Goal: Task Accomplishment & Management: Manage account settings

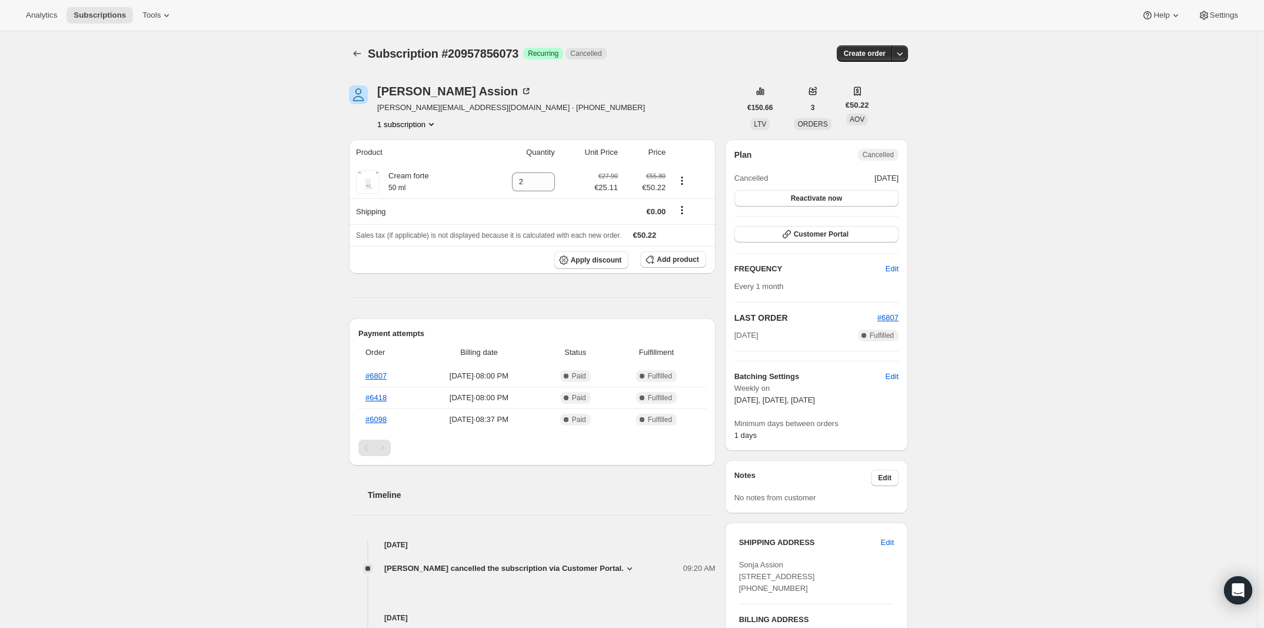
click at [1131, 38] on div "Subscription #20957856073. This page is ready Subscription #20957856073 Success…" at bounding box center [628, 578] width 1257 height 1094
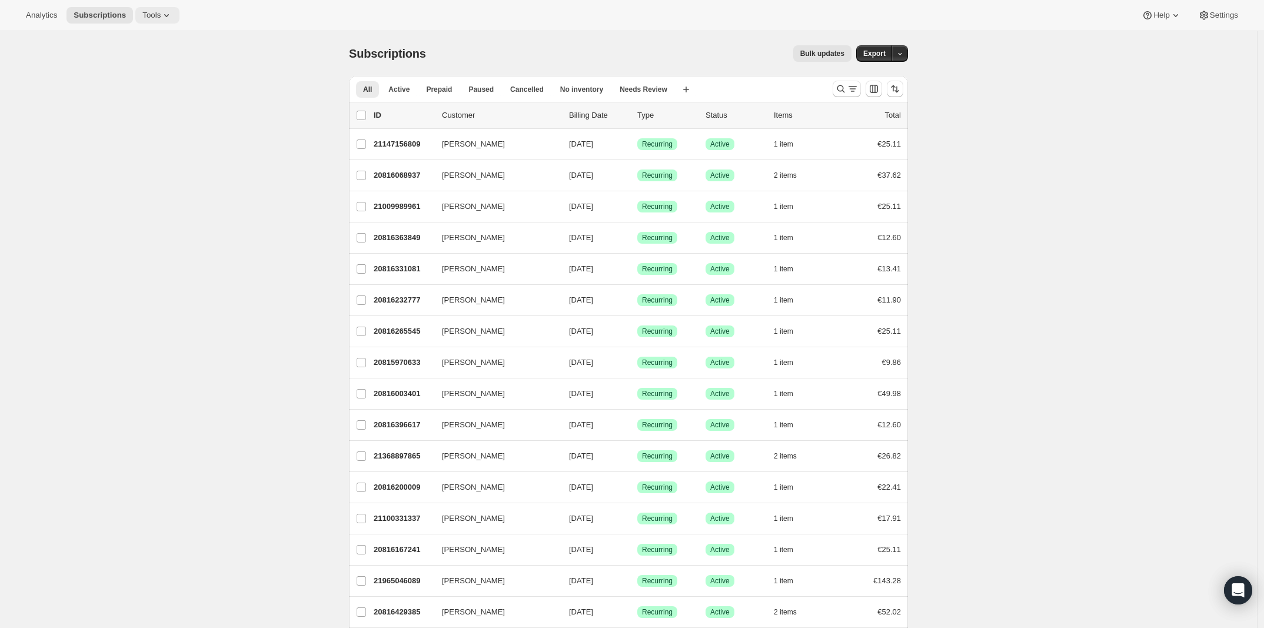
click at [154, 12] on span "Tools" at bounding box center [151, 15] width 18 height 9
click at [145, 142] on div "Inventory Projections Info Beta" at bounding box center [165, 140] width 104 height 12
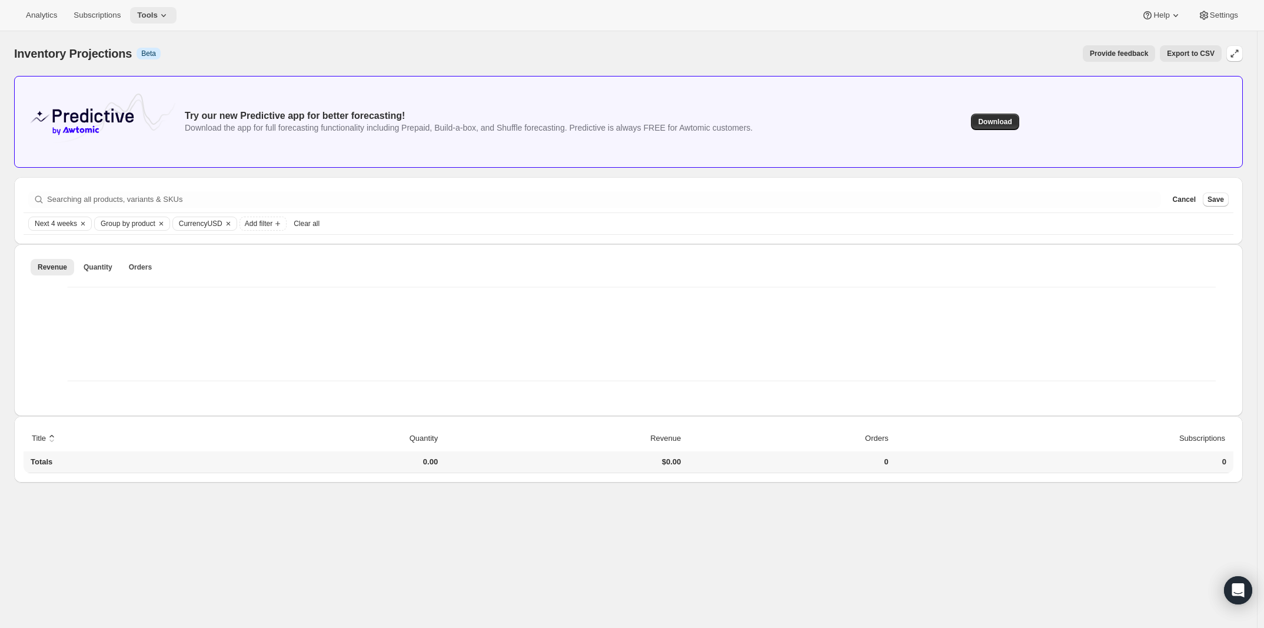
click at [170, 21] on button "Tools" at bounding box center [153, 15] width 47 height 16
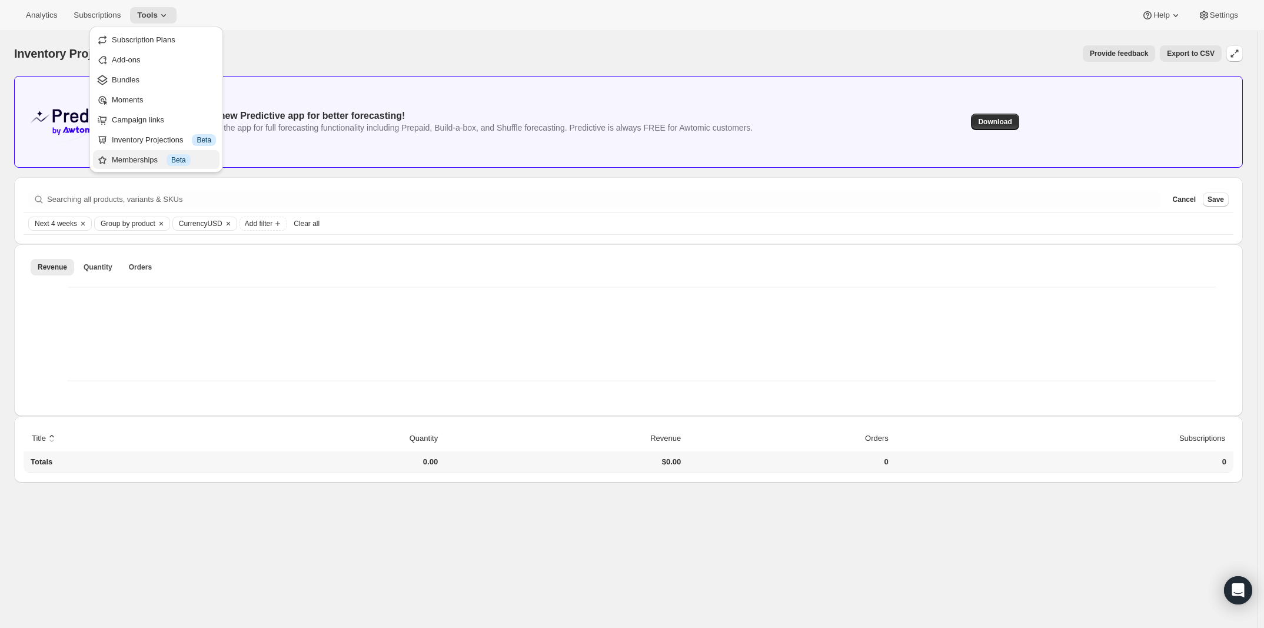
click at [142, 163] on div "Memberships Info Beta" at bounding box center [164, 160] width 104 height 12
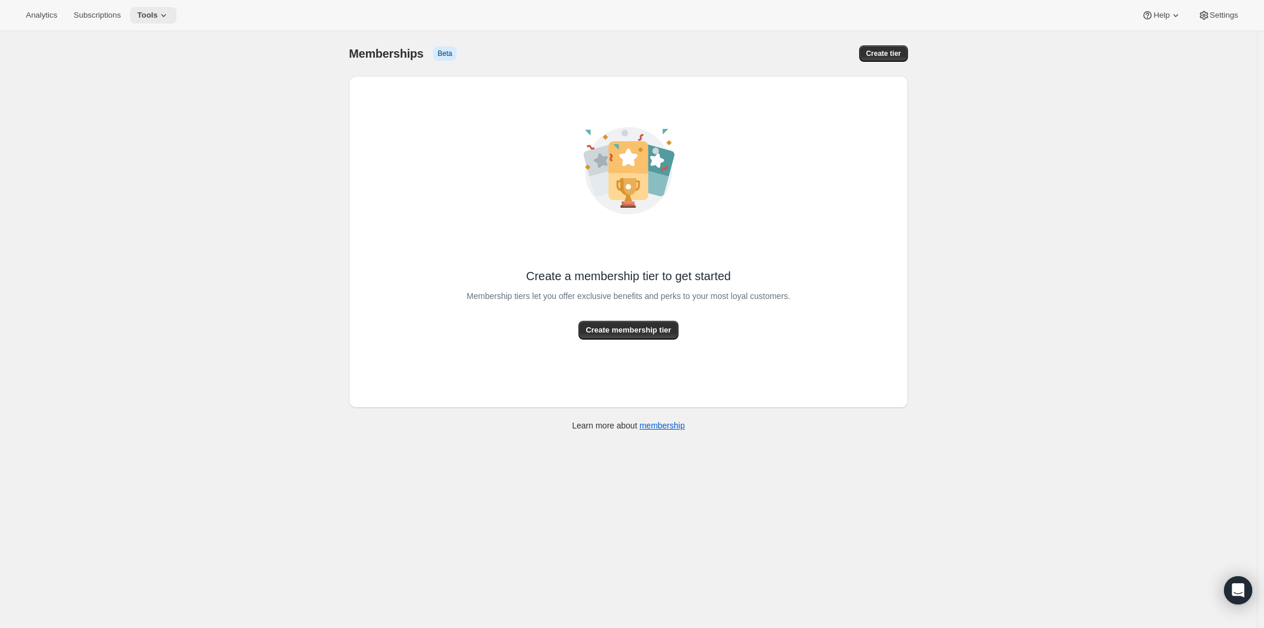
click at [153, 16] on span "Tools" at bounding box center [147, 15] width 21 height 9
click at [1201, 8] on button "Settings" at bounding box center [1218, 15] width 54 height 16
click at [1206, 11] on icon at bounding box center [1205, 15] width 12 height 12
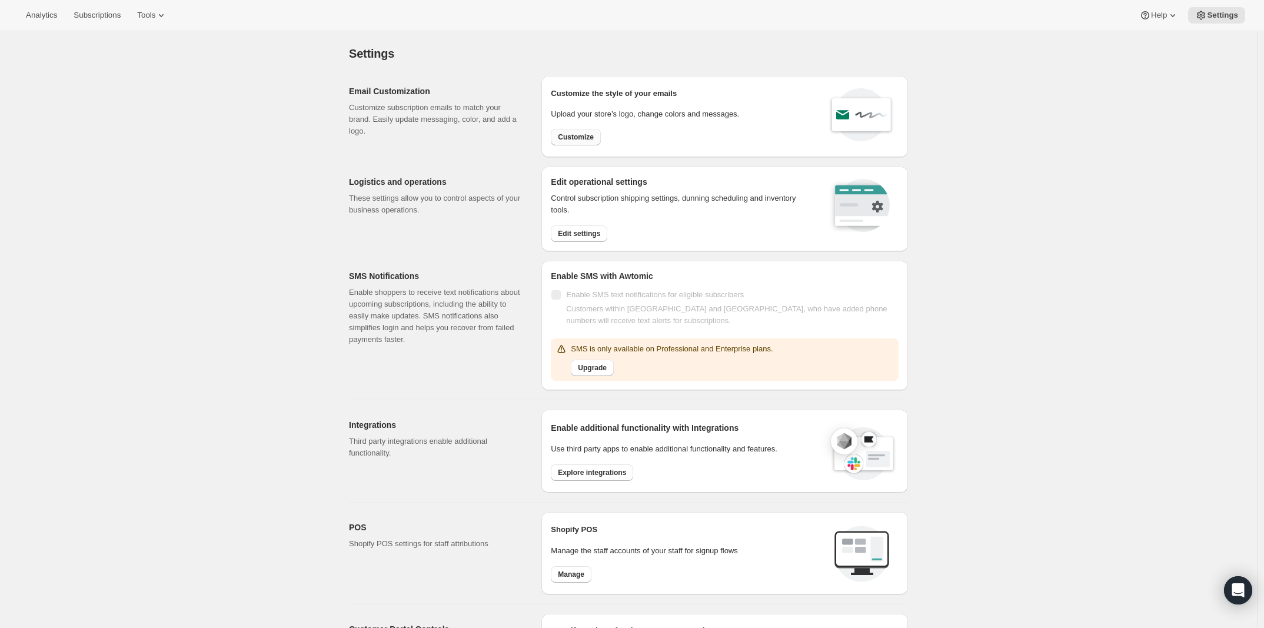
click at [571, 134] on span "Customize" at bounding box center [576, 136] width 36 height 9
select select "subscriptionMessage"
select select "5"
select select "15"
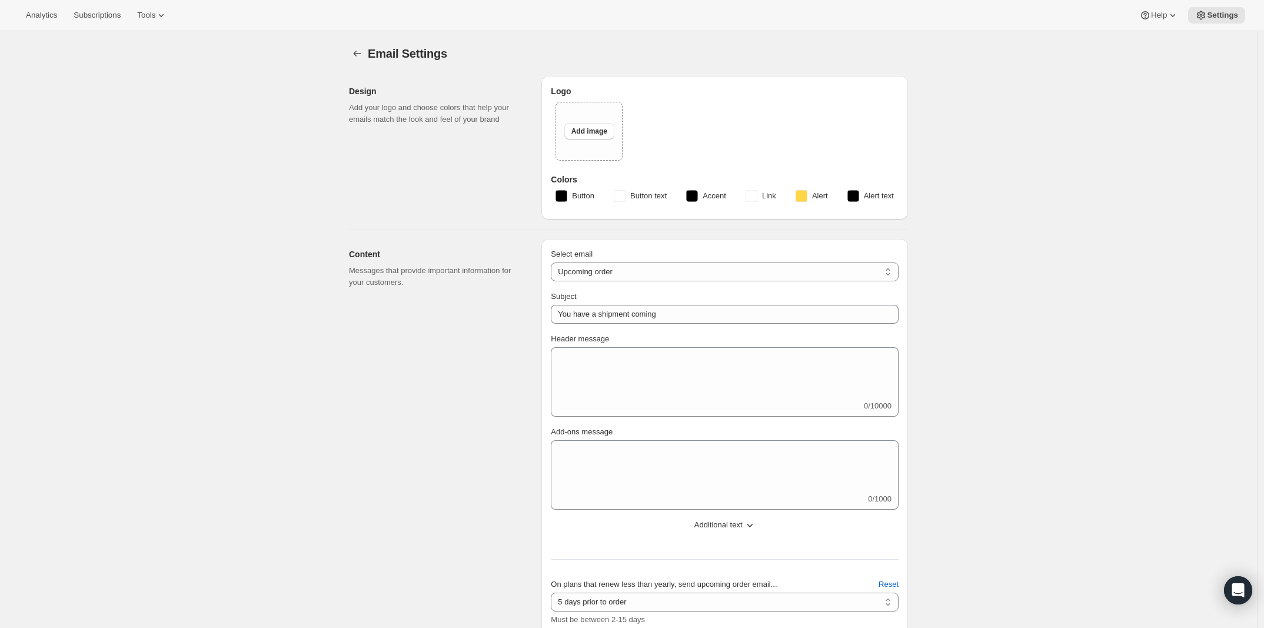
type input "natüür"
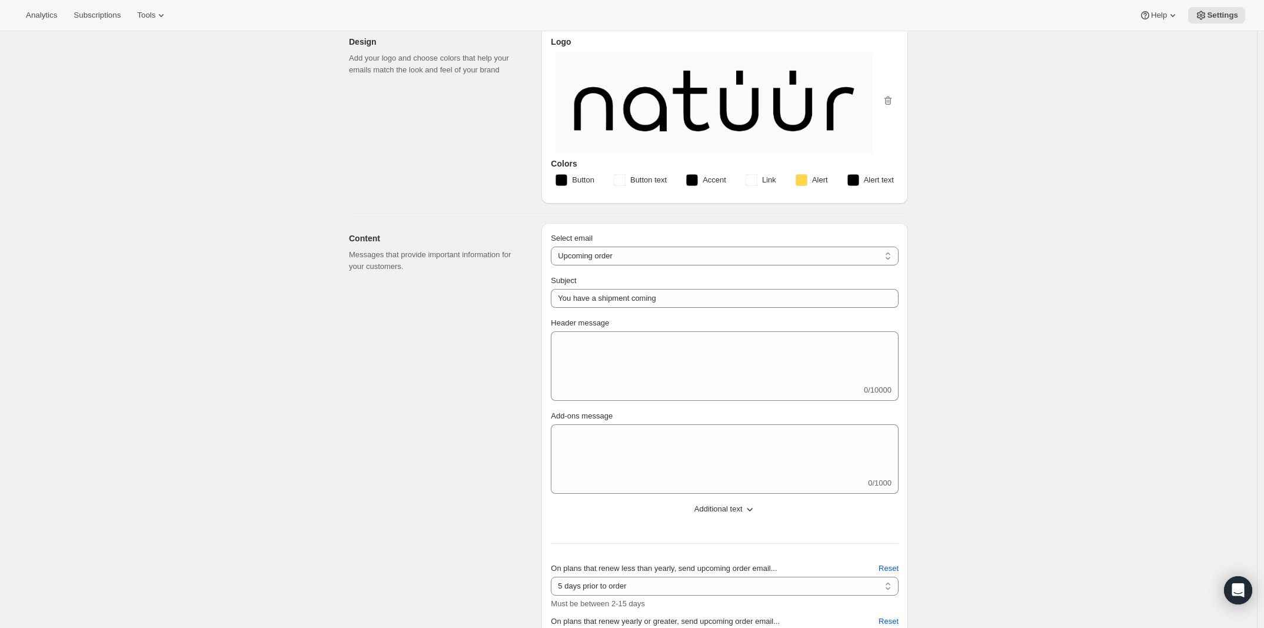
scroll to position [157, 0]
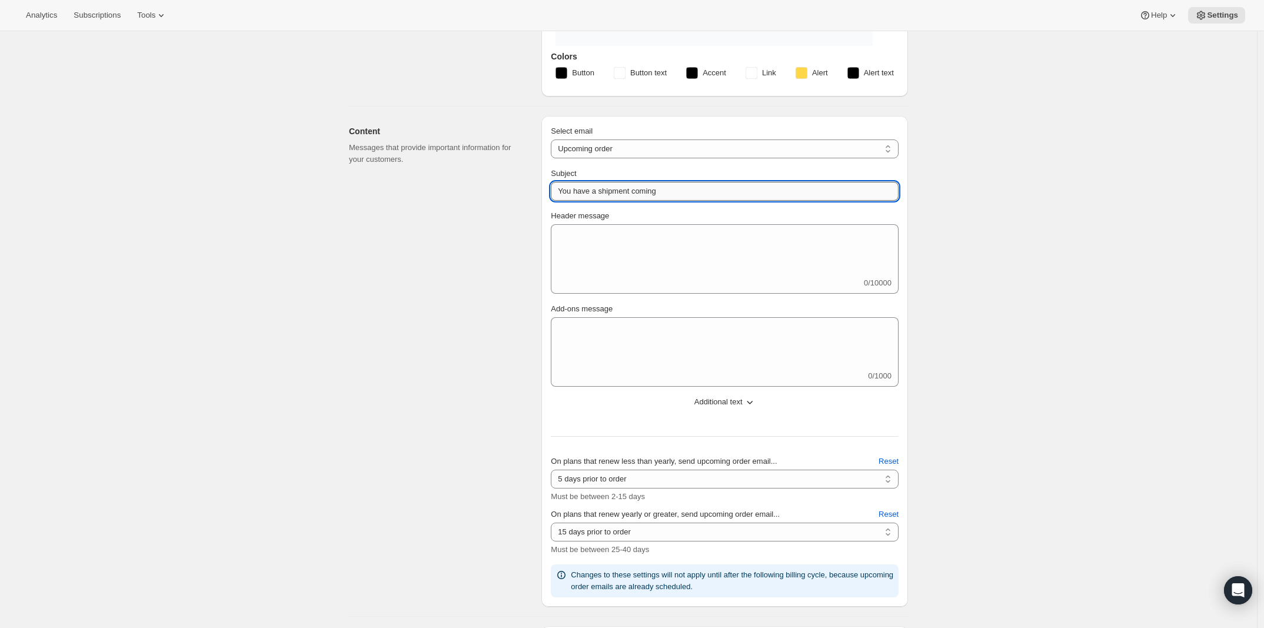
click at [635, 188] on input "You have a shipment coming" at bounding box center [725, 191] width 348 height 19
type input "Ihre natüür Lieferung kommt bald"
click at [606, 152] on select "New subscription Upcoming order Failed payment Delayed subscription (inventory …" at bounding box center [725, 149] width 348 height 19
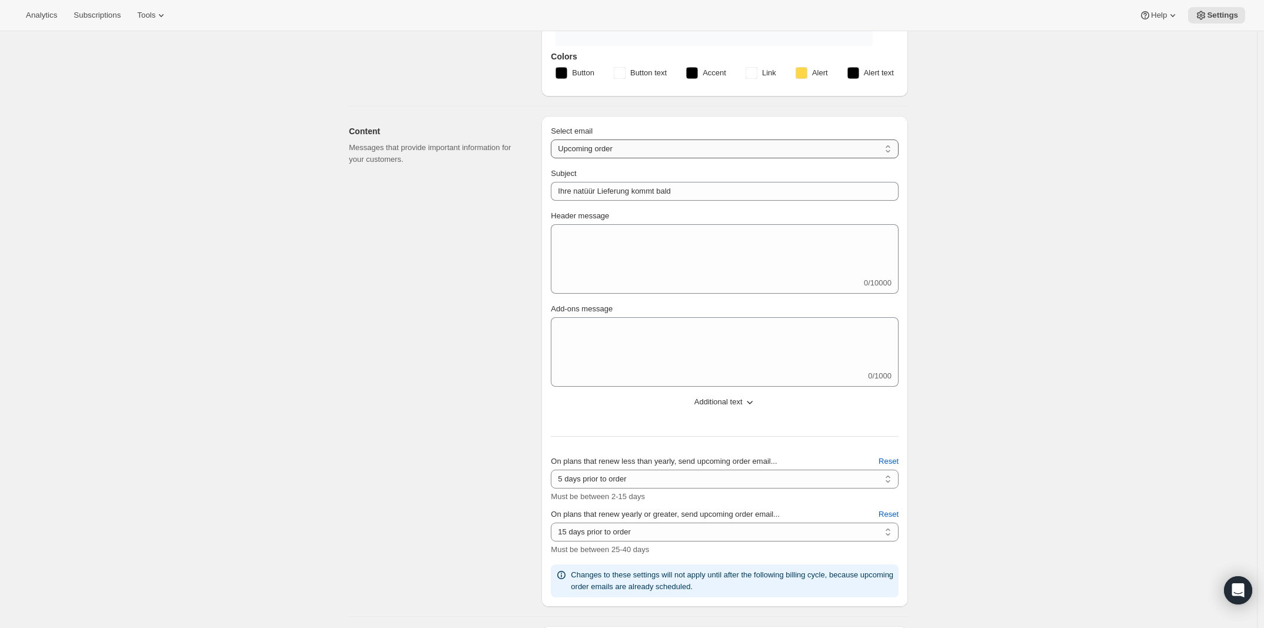
click at [554, 140] on select "New subscription Upcoming order Failed payment Delayed subscription (inventory …" at bounding box center [725, 149] width 348 height 19
click at [603, 152] on select "New subscription Upcoming order Failed payment Delayed subscription (inventory …" at bounding box center [725, 149] width 348 height 19
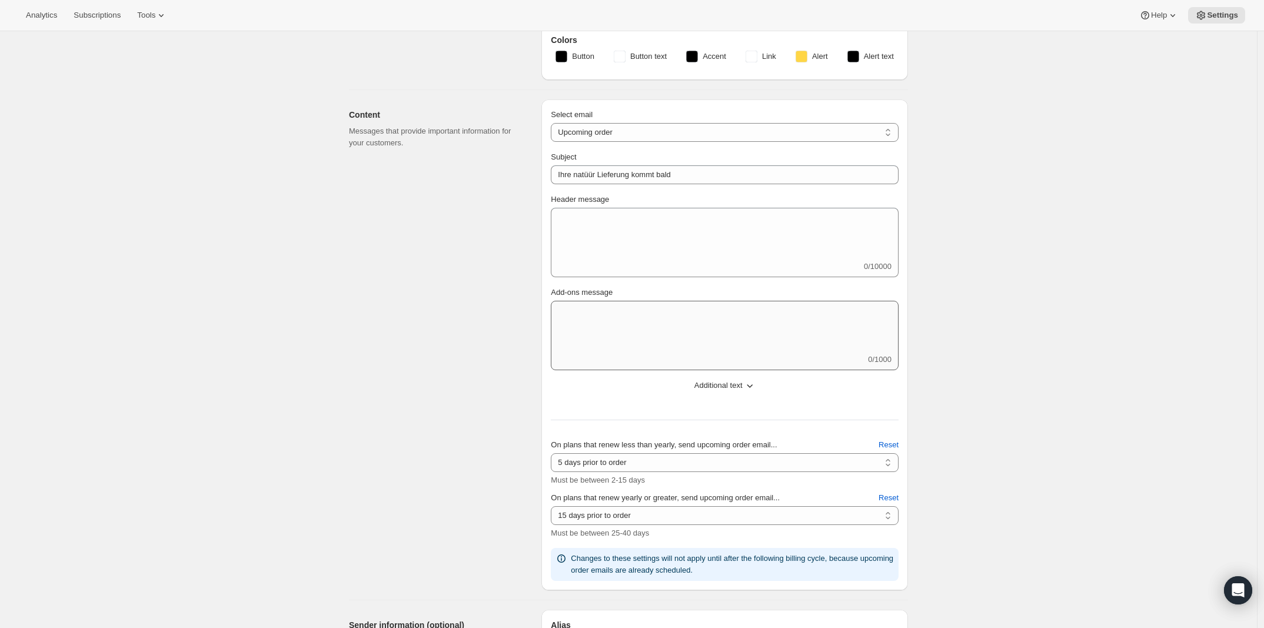
scroll to position [165, 0]
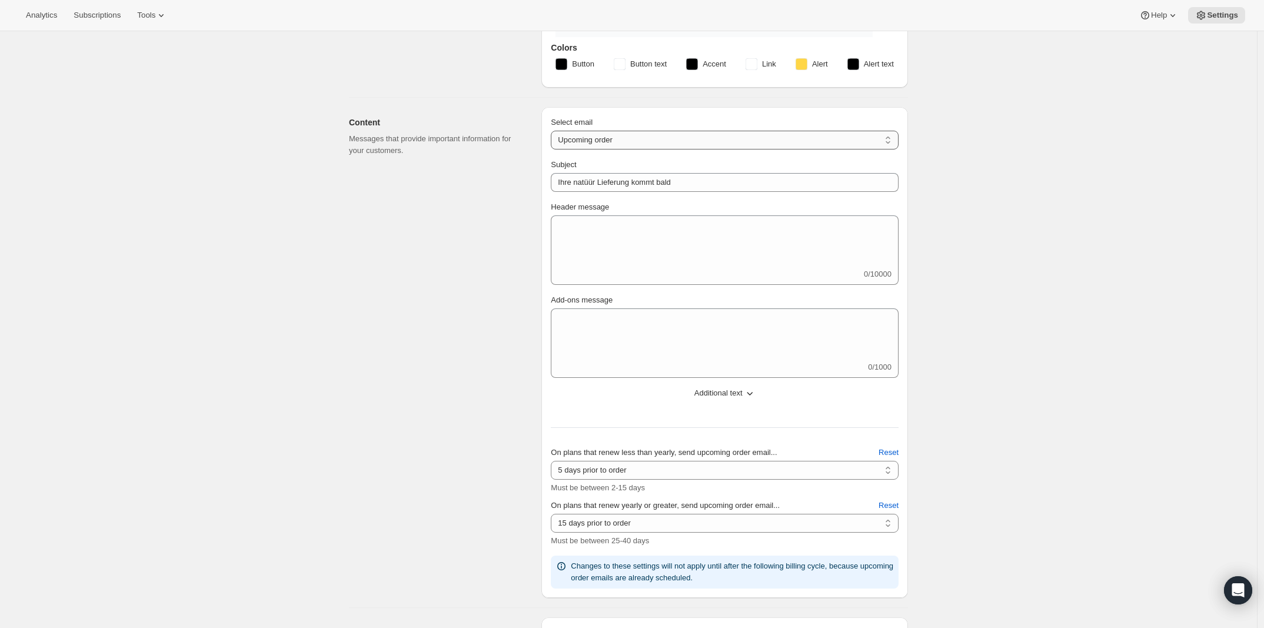
click at [610, 140] on select "New subscription Upcoming order Failed payment Delayed subscription (inventory …" at bounding box center [725, 140] width 348 height 19
select select "welcomeMessage"
click at [554, 131] on select "New subscription Upcoming order Failed payment Delayed subscription (inventory …" at bounding box center [725, 140] width 348 height 19
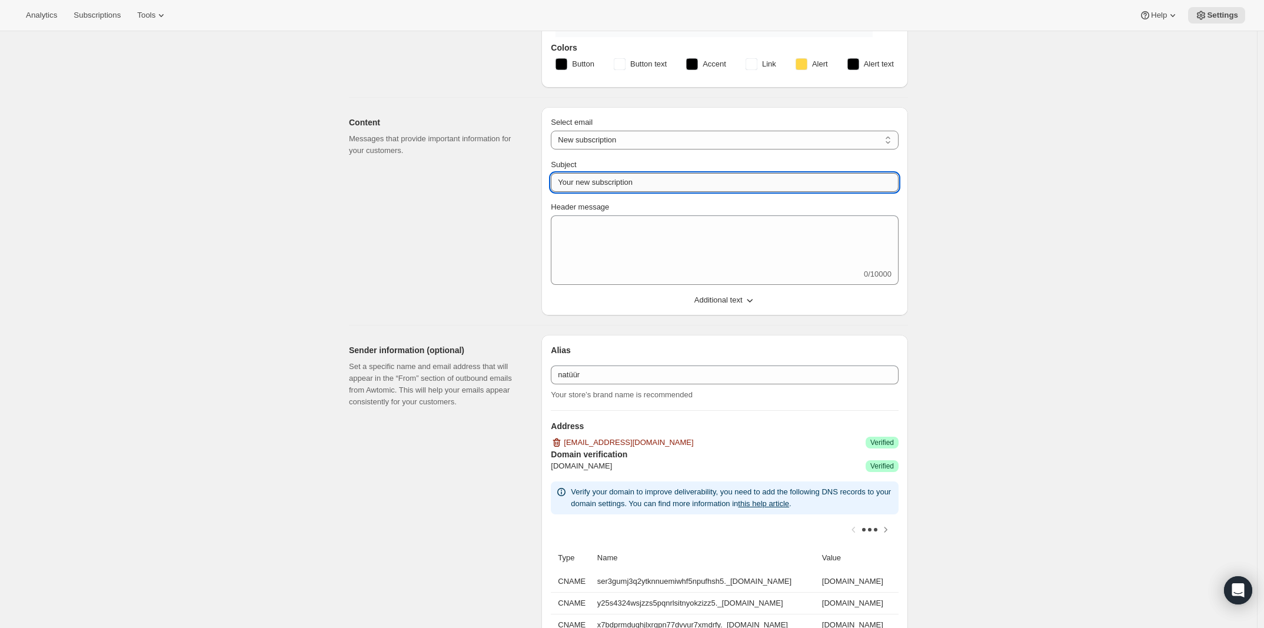
click at [639, 185] on input "Your new subscription" at bounding box center [725, 182] width 348 height 19
click at [639, 184] on input "Your new subscription" at bounding box center [725, 182] width 348 height 19
paste input "Ihr neues Abonnement"
click at [596, 187] on input "Ihr neues Abonnement" at bounding box center [725, 182] width 348 height 19
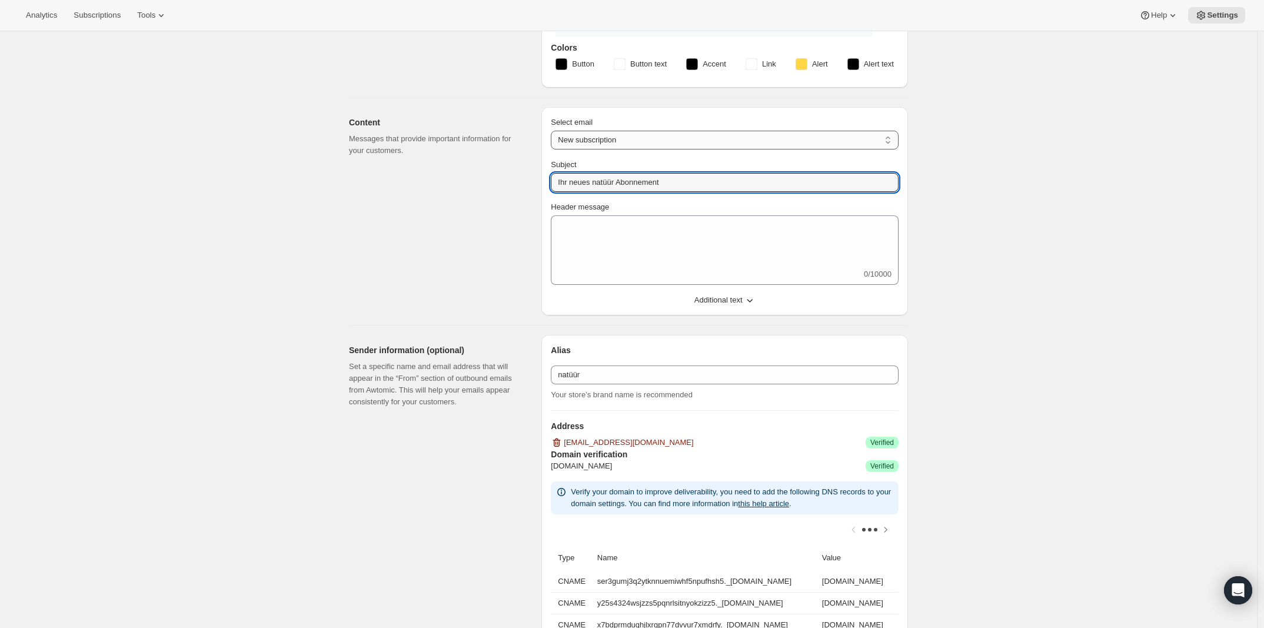
type input "Ihr neues natüür Abonnement"
click at [622, 138] on select "New subscription Upcoming order Failed payment Delayed subscription (inventory …" at bounding box center [725, 140] width 348 height 19
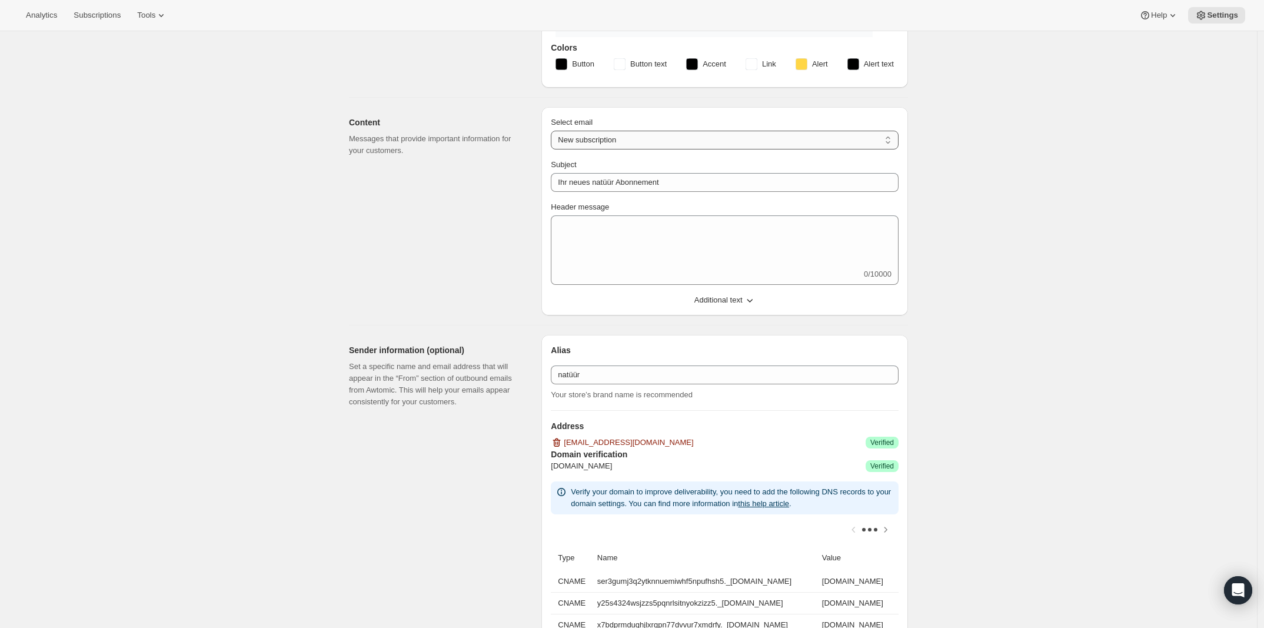
select select "subscriptionMessage"
click at [554, 131] on select "New subscription Upcoming order Failed payment Delayed subscription (inventory …" at bounding box center [725, 140] width 348 height 19
type input "Ihre natüür Lieferung kommt bald"
select select "5"
select select "15"
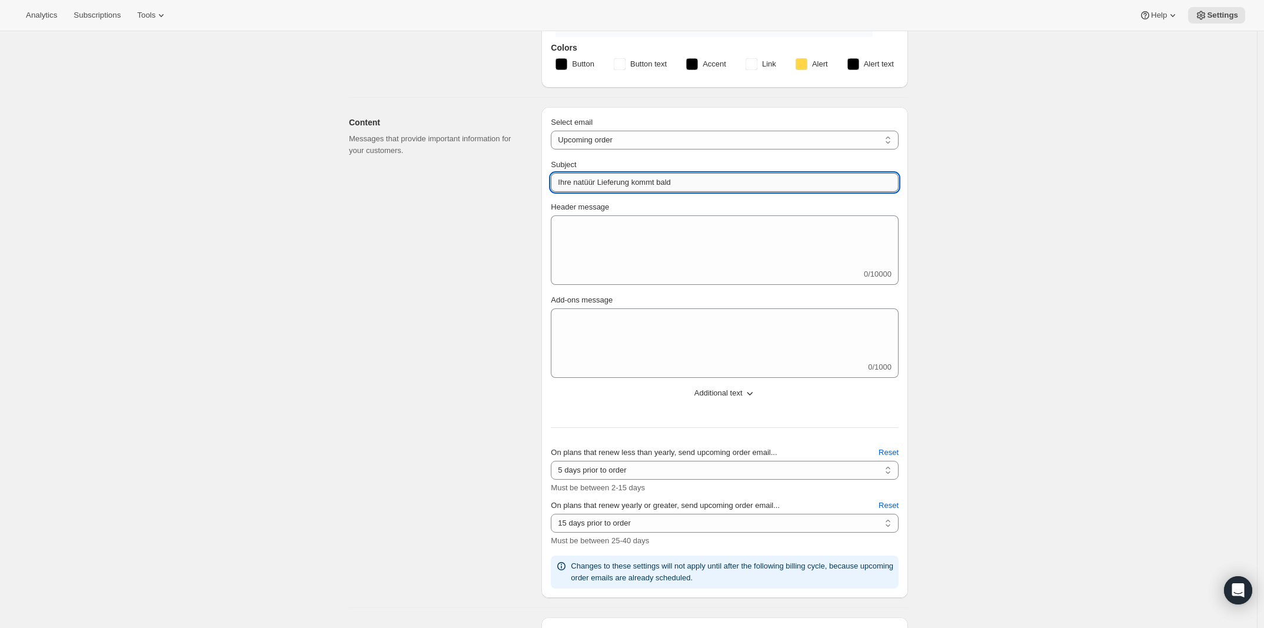
click at [578, 184] on input "Ihre natüür Lieferung kommt bald" at bounding box center [725, 182] width 348 height 19
type input "Ihr natüür Abonnement kommt bald"
click at [646, 135] on select "New subscription Upcoming order Failed payment Delayed subscription (inventory …" at bounding box center [725, 140] width 348 height 19
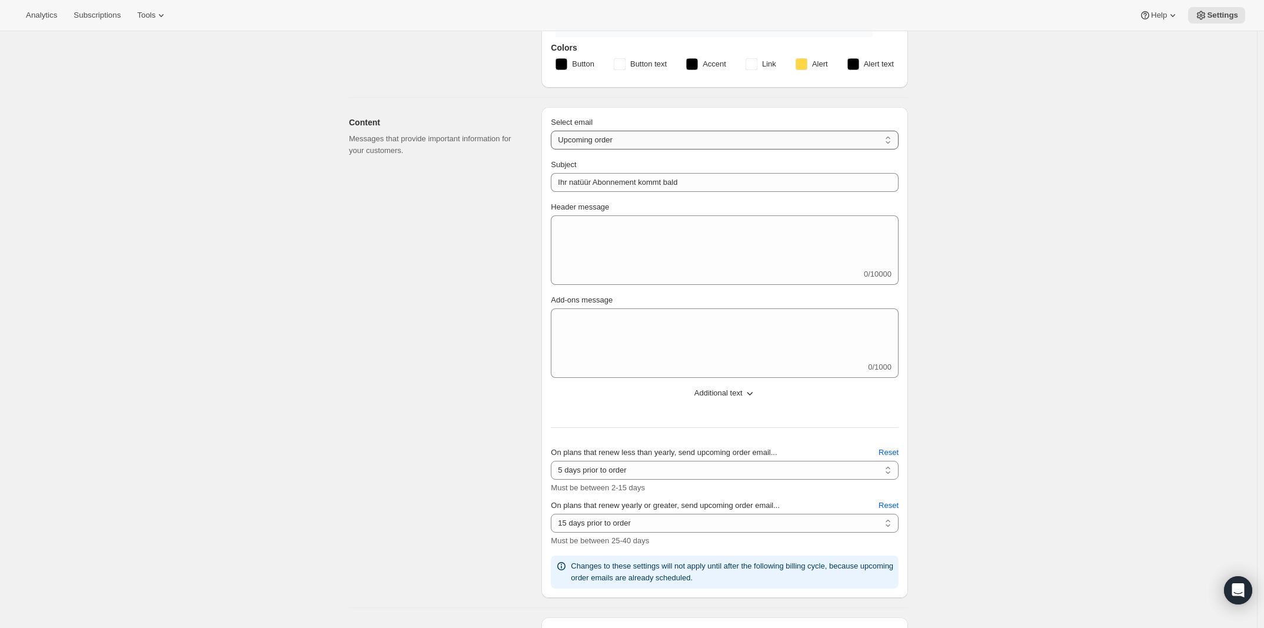
select select "welcomeMessage"
click at [554, 131] on select "New subscription Upcoming order Failed payment Delayed subscription (inventory …" at bounding box center [725, 140] width 348 height 19
type input "Ihr neues natüür Abonnement"
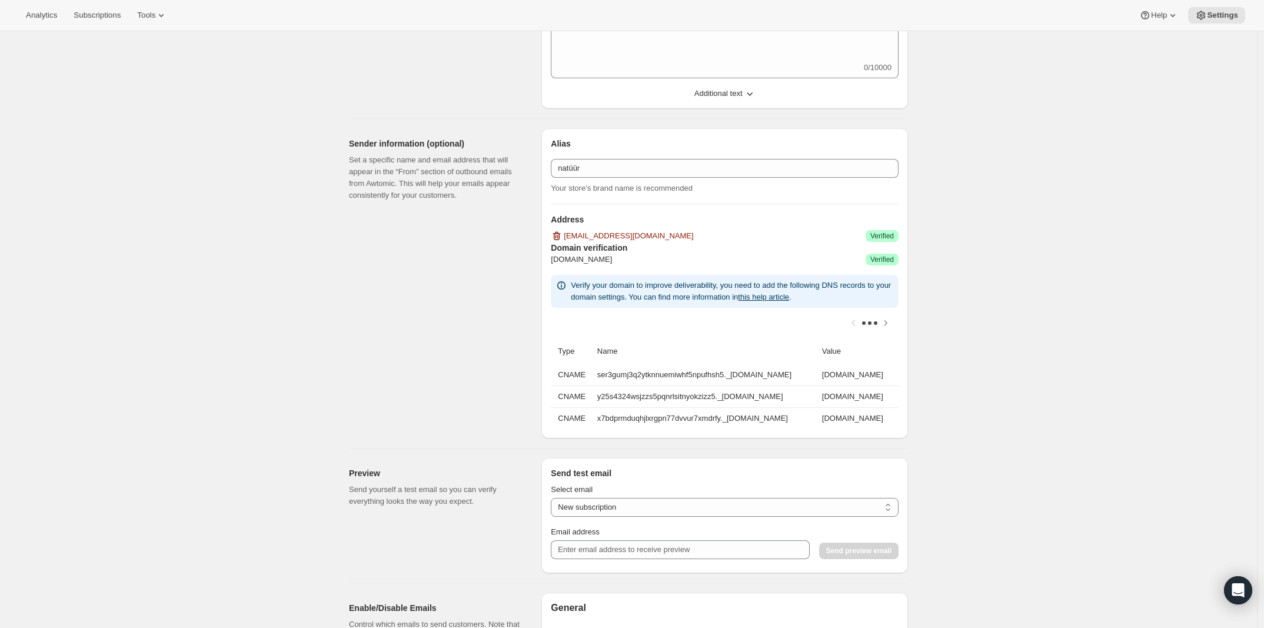
scroll to position [573, 0]
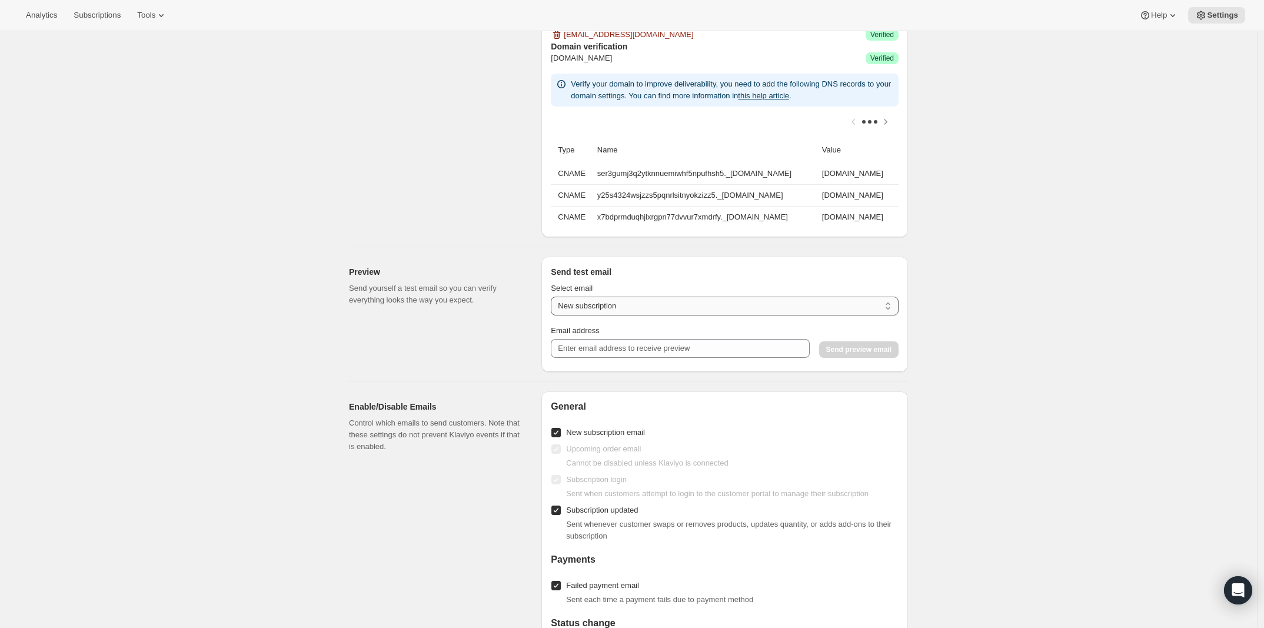
click at [634, 312] on select "New subscription Upcoming order Payment failure Delayed subscription Updated su…" at bounding box center [725, 306] width 348 height 19
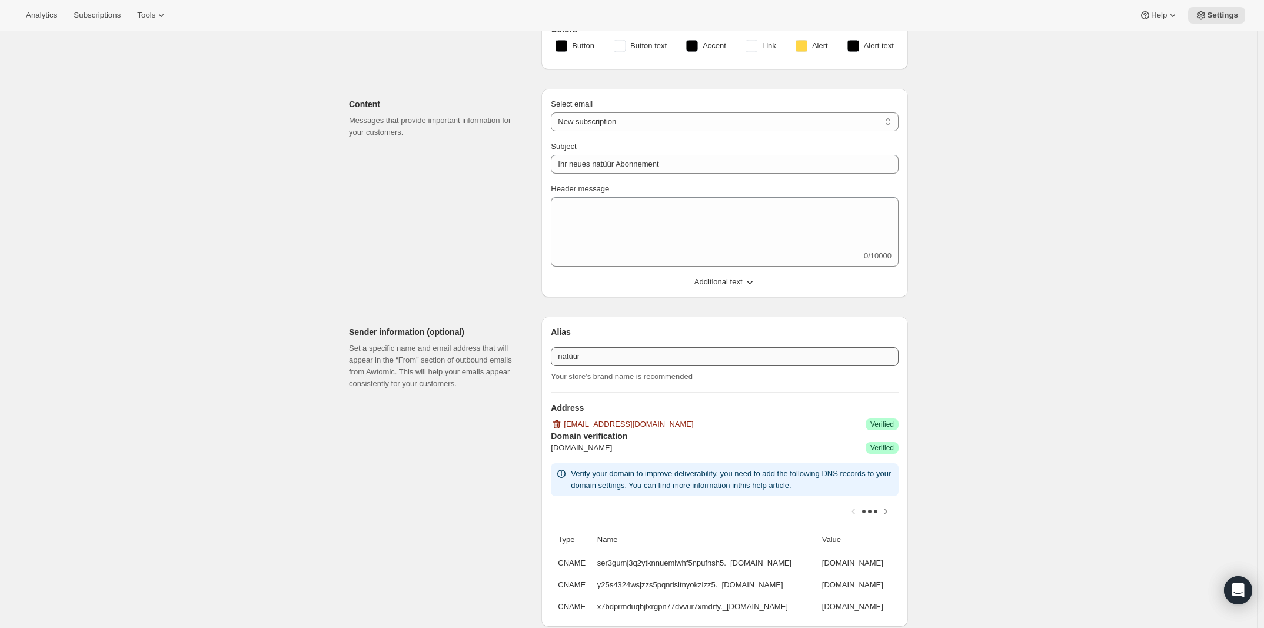
scroll to position [0, 0]
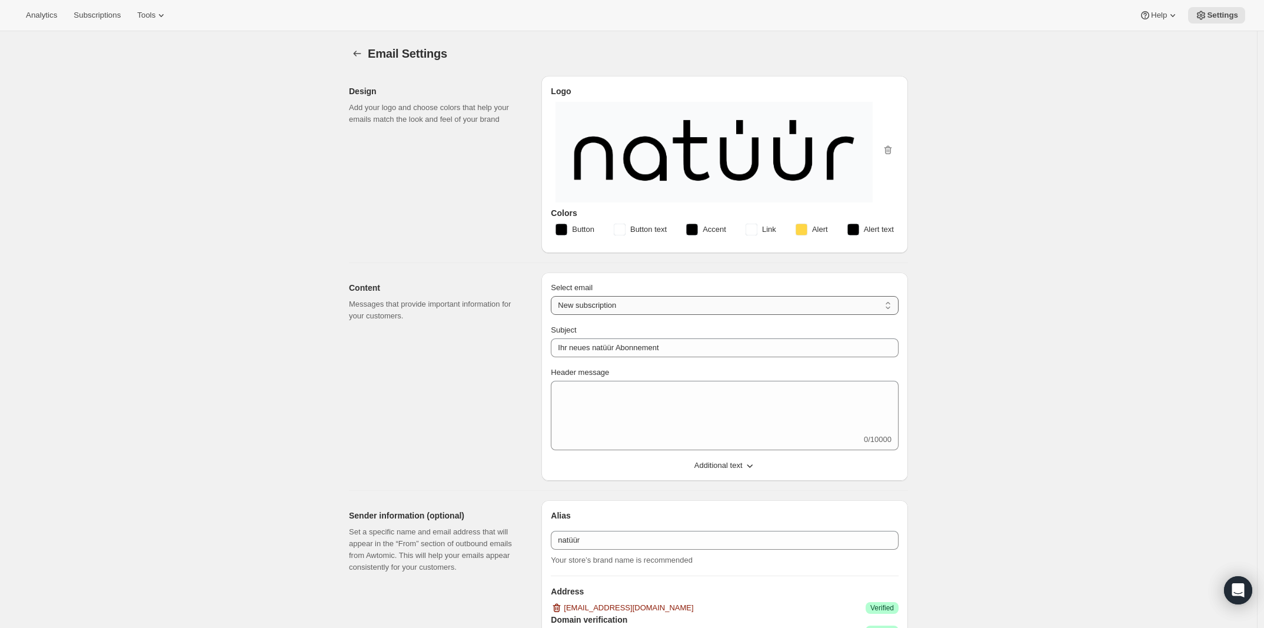
click at [618, 311] on select "New subscription Upcoming order Failed payment Delayed subscription (inventory …" at bounding box center [725, 305] width 348 height 19
select select "subscriptionMessage"
click at [554, 296] on select "New subscription Upcoming order Failed payment Delayed subscription (inventory …" at bounding box center [725, 305] width 348 height 19
type input "Ihr natüür Abonnement kommt bald"
select select "5"
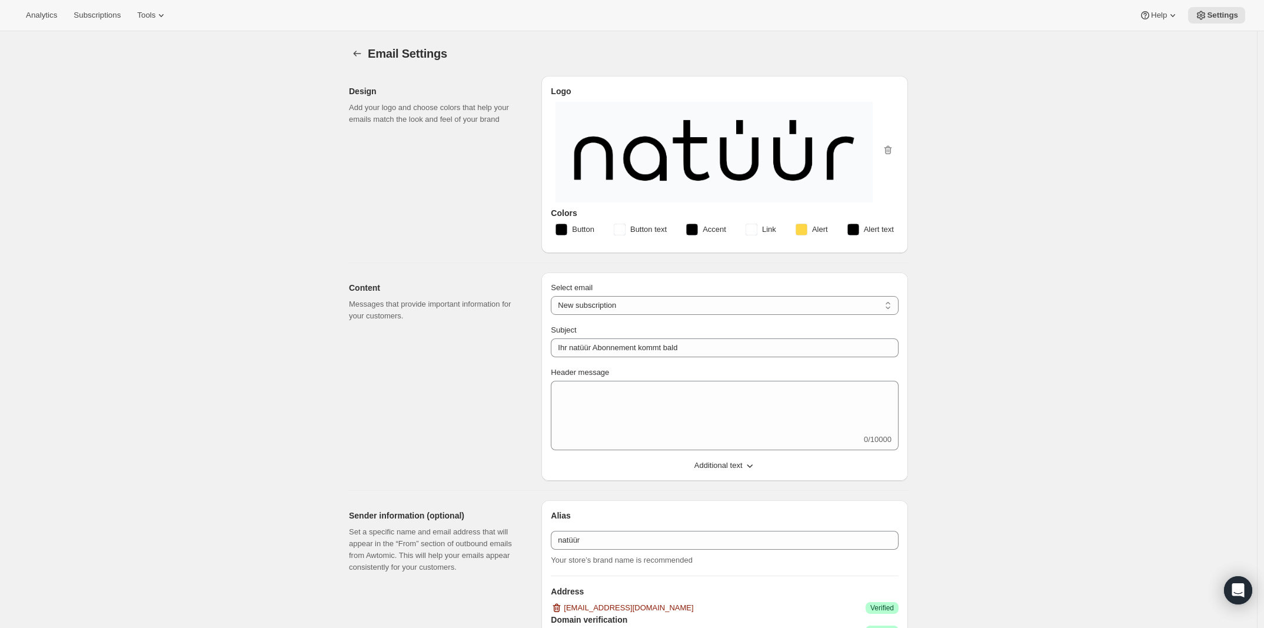
select select "15"
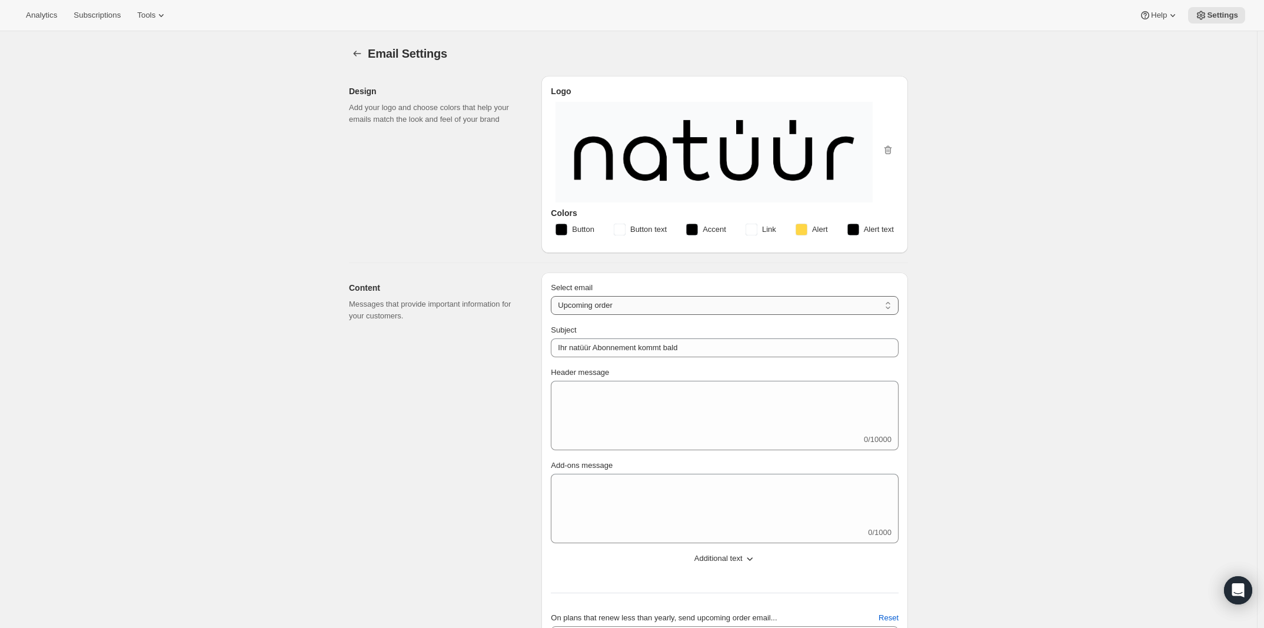
scroll to position [196, 0]
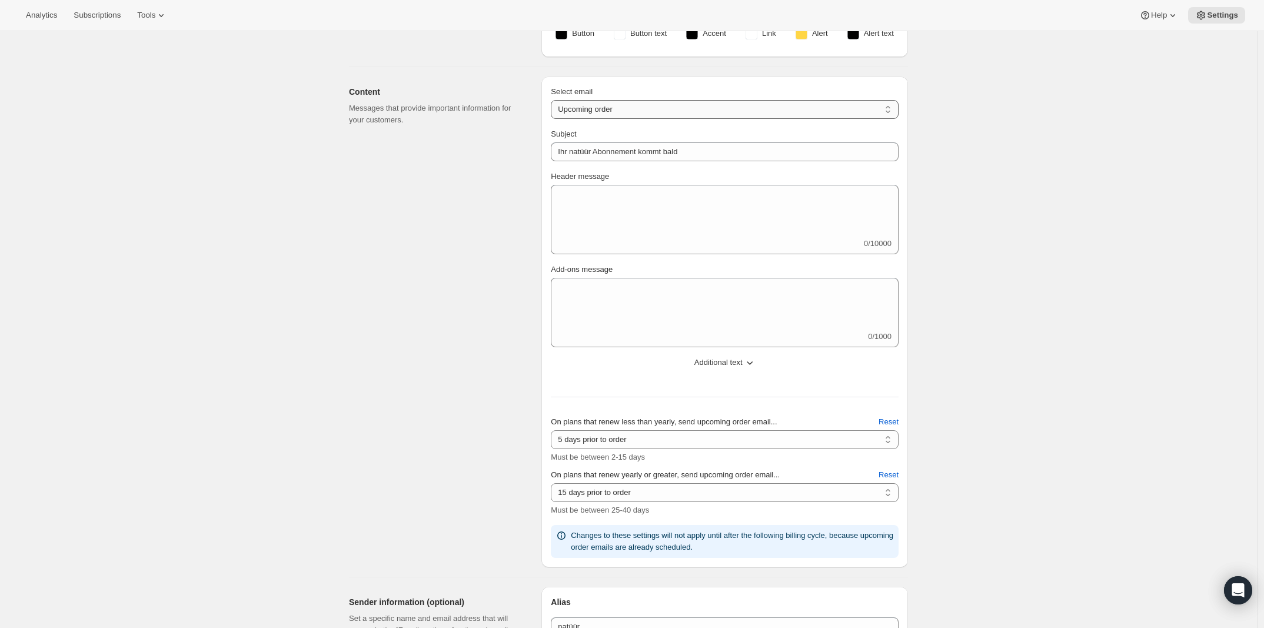
click at [622, 113] on select "New subscription Upcoming order Failed payment Delayed subscription (inventory …" at bounding box center [725, 109] width 348 height 19
select select "failedPaymentMessage"
click at [554, 100] on select "New subscription Upcoming order Failed payment Delayed subscription (inventory …" at bounding box center [725, 109] width 348 height 19
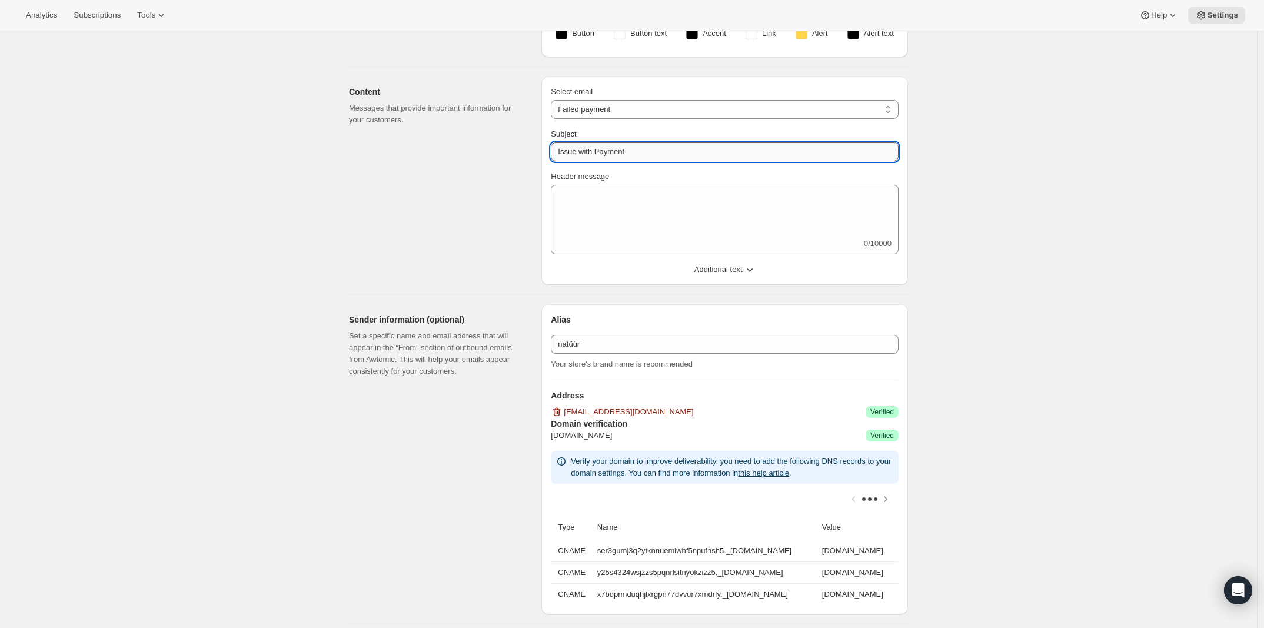
click at [633, 147] on input "Issue with Payment" at bounding box center [725, 151] width 348 height 19
type input "N"
paste input "Problem mit der Zahlung"
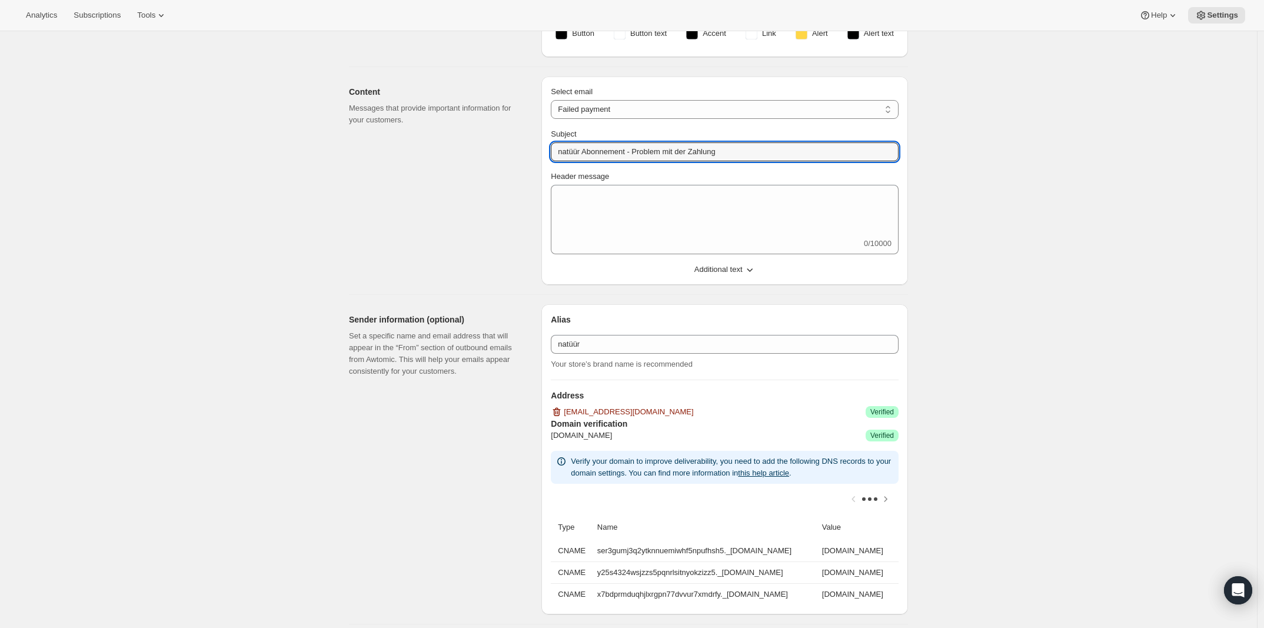
type input "natüür Abonnement - Problem mit der Zahlung"
click at [742, 274] on span "Additional text" at bounding box center [719, 270] width 48 height 12
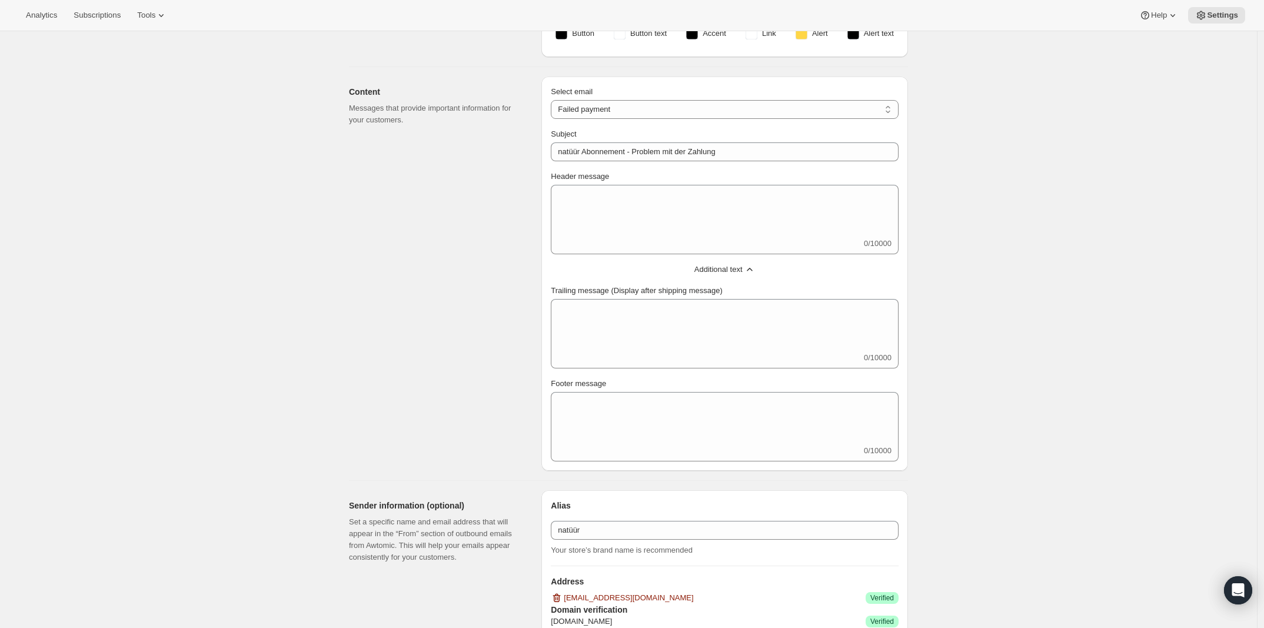
click at [743, 271] on span "Additional text" at bounding box center [719, 270] width 48 height 12
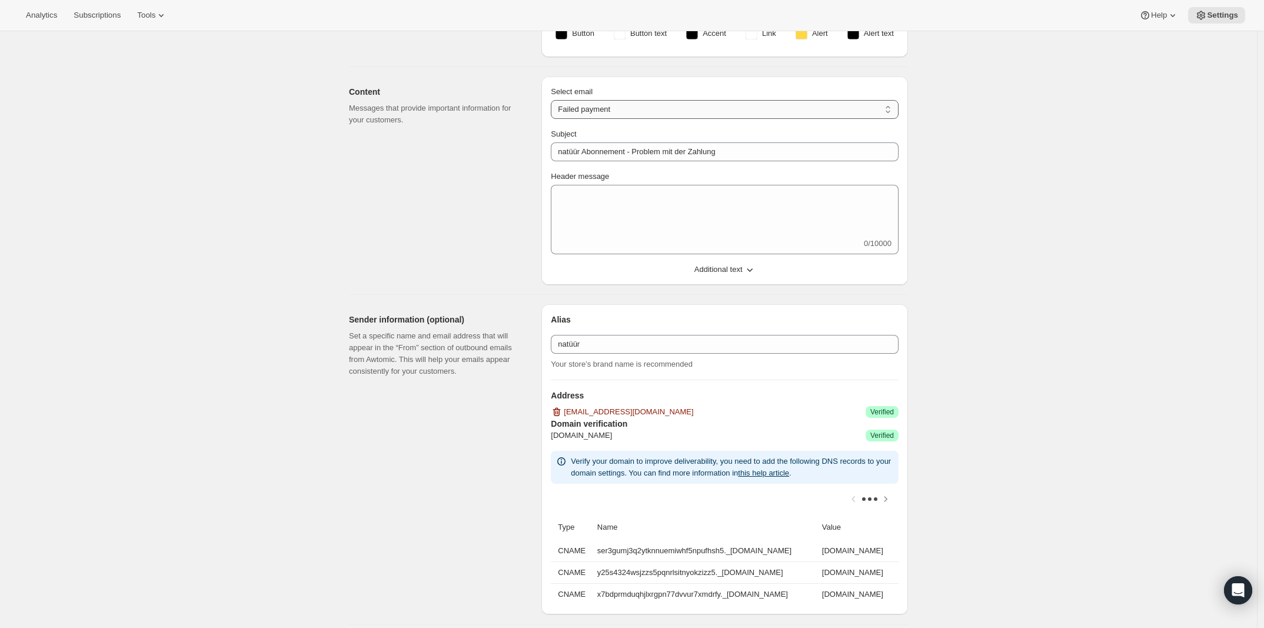
click at [629, 108] on select "New subscription Upcoming order Failed payment Delayed subscription (inventory …" at bounding box center [725, 109] width 348 height 19
select select "delayedMessage"
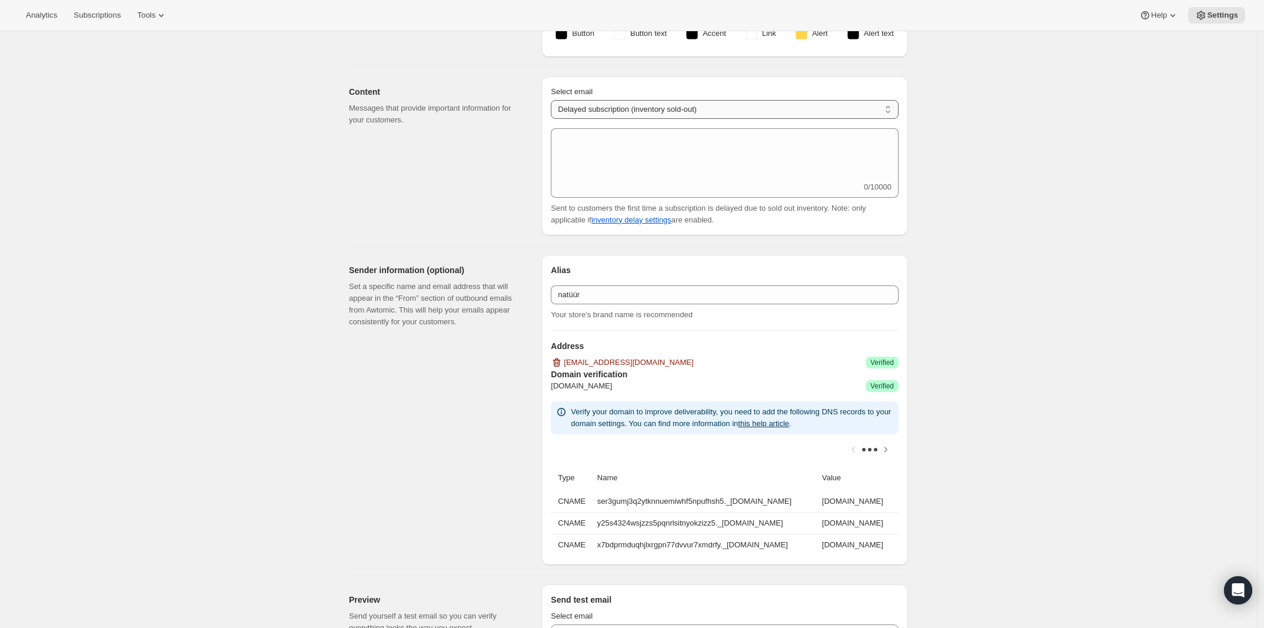
click at [643, 103] on select "New subscription Upcoming order Failed payment Delayed subscription (inventory …" at bounding box center [725, 109] width 348 height 19
select select "subscriptionUpdatedMessage"
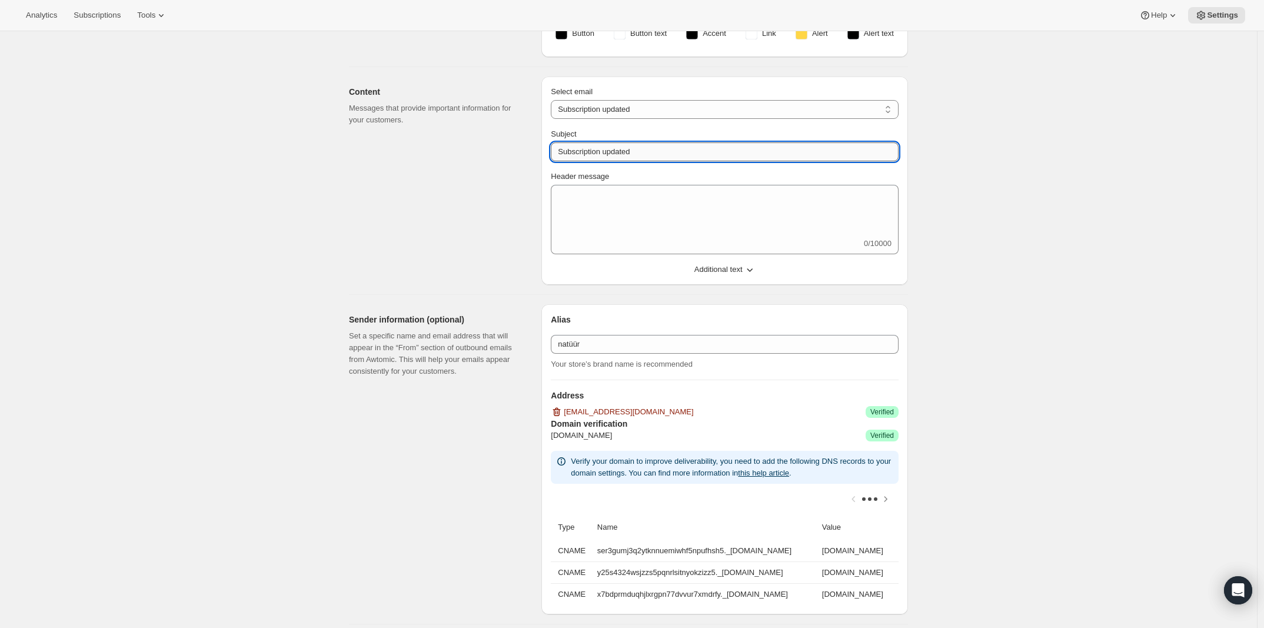
click at [644, 148] on input "Subscription updated" at bounding box center [725, 151] width 348 height 19
click at [559, 151] on input "Subscription updated" at bounding box center [725, 151] width 348 height 19
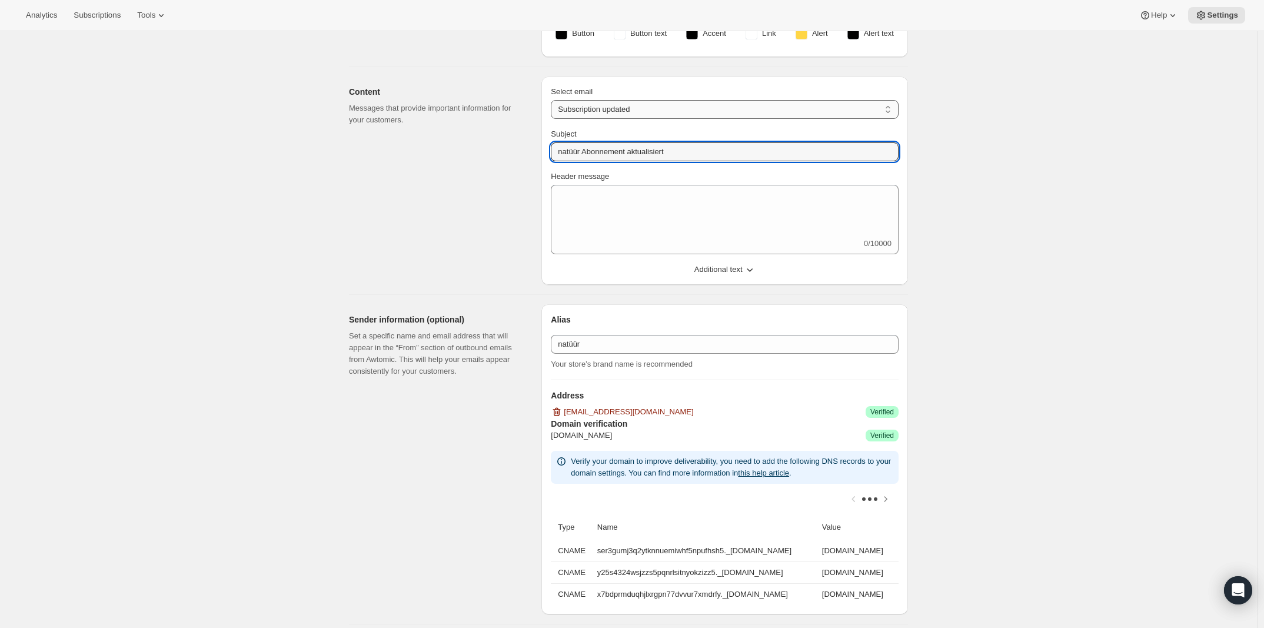
type input "natüür Abonnement aktualisiert"
click at [677, 103] on select "New subscription Upcoming order Failed payment Delayed subscription (inventory …" at bounding box center [725, 109] width 348 height 19
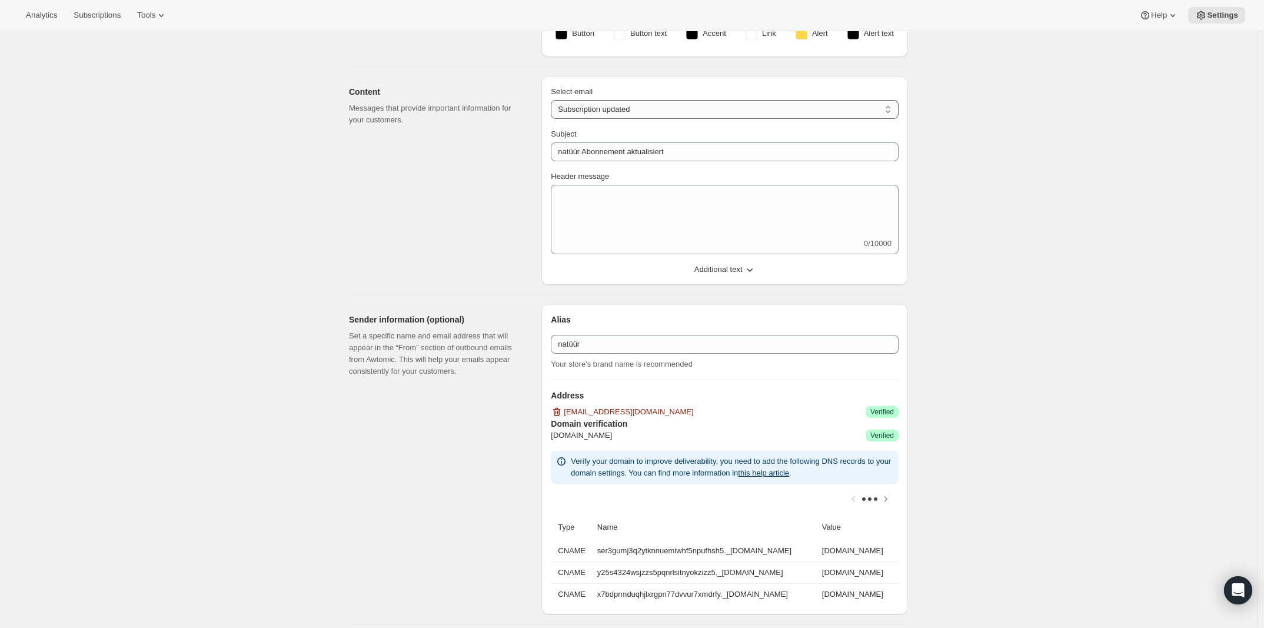
select select "pausedMessage"
click at [554, 100] on select "New subscription Upcoming order Failed payment Delayed subscription (inventory …" at bounding box center [725, 109] width 348 height 19
type input "Subscription paused"
type textarea "Subscription paused. Reactivate anytime."
click at [625, 107] on select "New subscription Upcoming order Failed payment Delayed subscription (inventory …" at bounding box center [725, 109] width 348 height 19
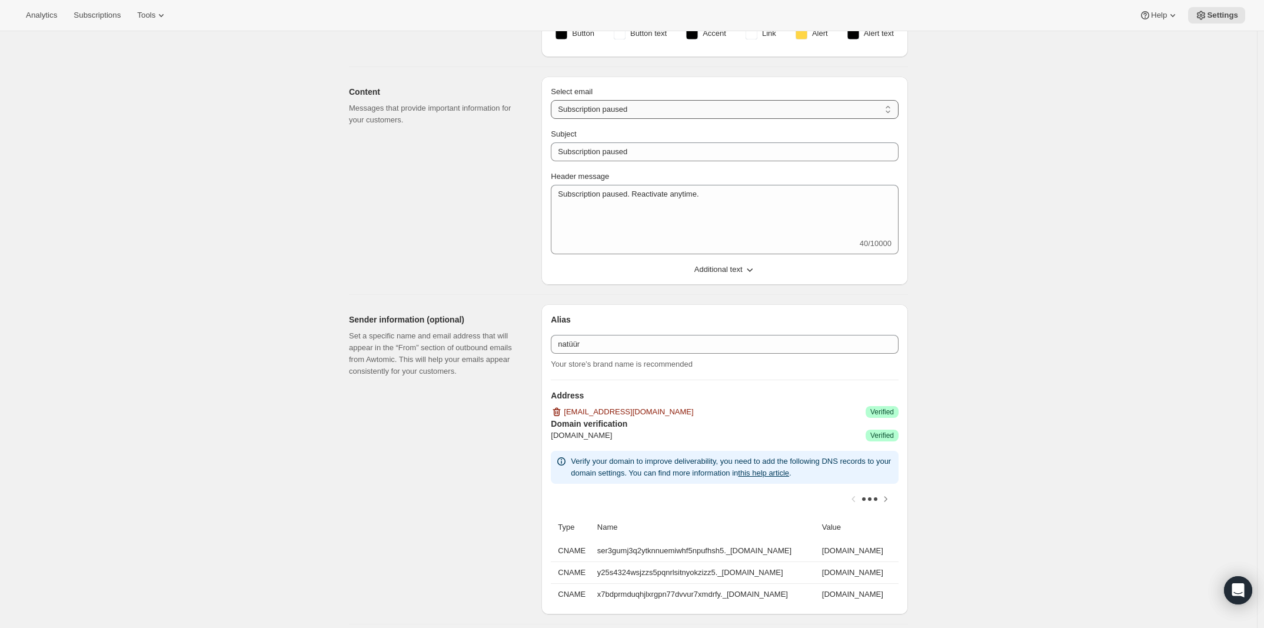
select select "subscriptionUpdatedMessage"
click at [554, 100] on select "New subscription Upcoming order Failed payment Delayed subscription (inventory …" at bounding box center [725, 109] width 348 height 19
type input "natüür Abonnement aktualisiert"
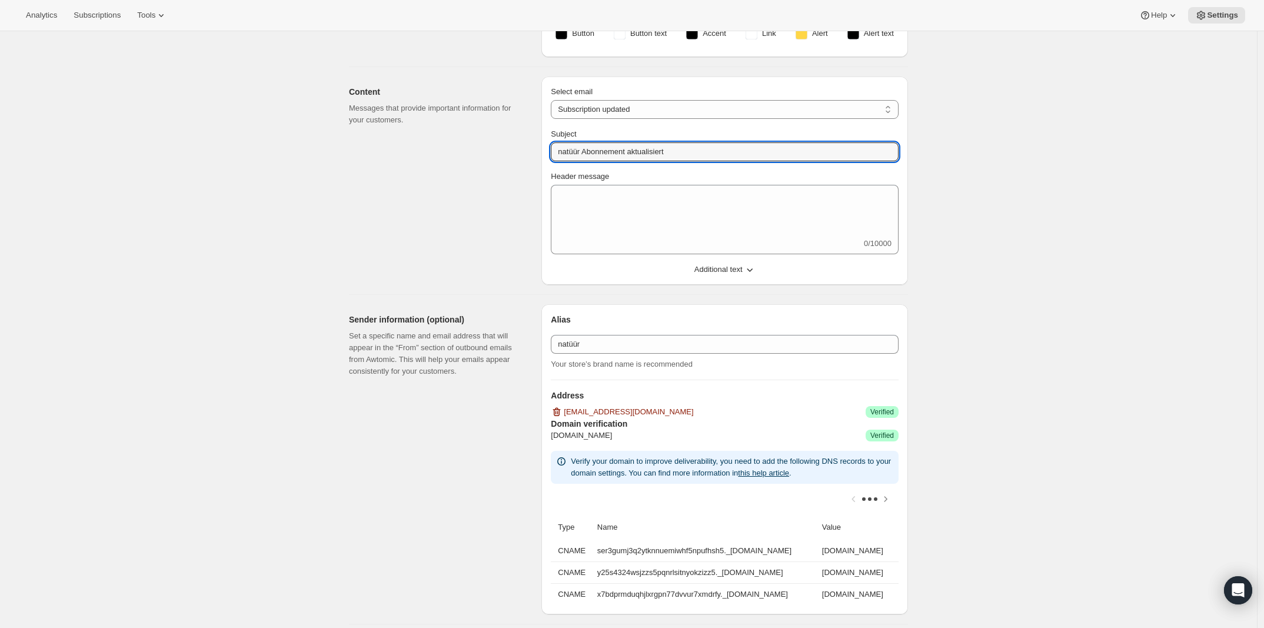
drag, startPoint x: 657, startPoint y: 148, endPoint x: 510, endPoint y: 141, distance: 146.8
click at [510, 141] on div "Content Messages that provide important information for your customers. Select …" at bounding box center [624, 176] width 569 height 218
click at [637, 111] on select "New subscription Upcoming order Failed payment Delayed subscription (inventory …" at bounding box center [725, 109] width 348 height 19
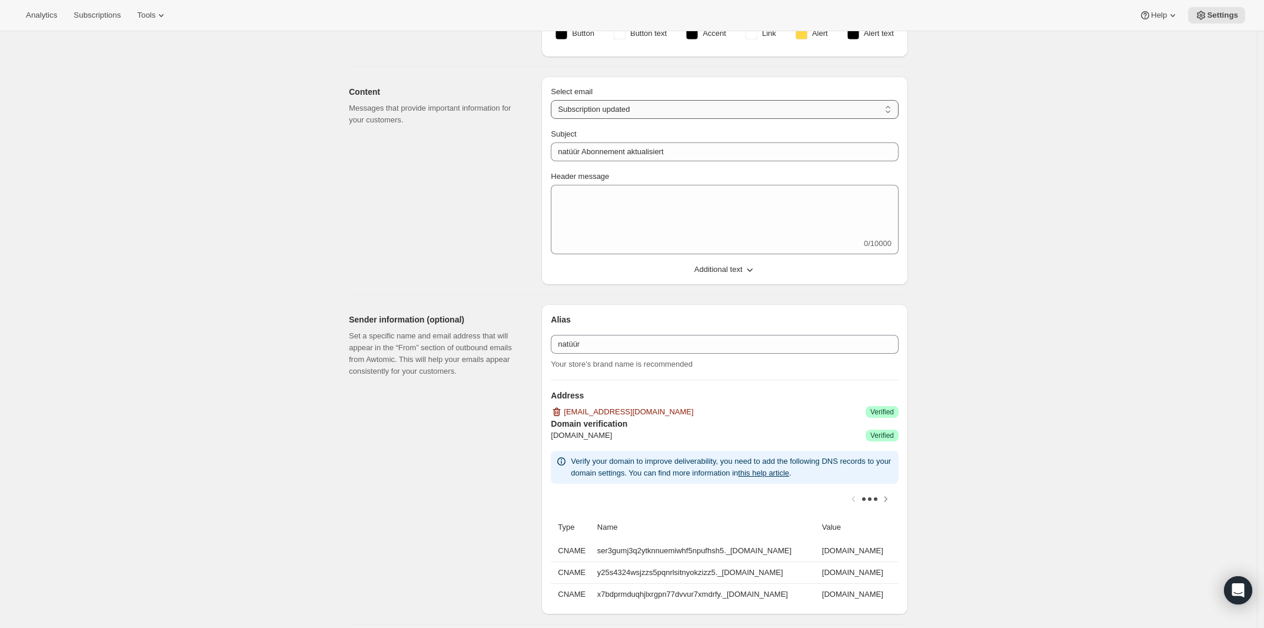
select select "pausedMessage"
click at [554, 100] on select "New subscription Upcoming order Failed payment Delayed subscription (inventory …" at bounding box center [725, 109] width 348 height 19
type input "Subscription paused"
type textarea "Subscription paused. Reactivate anytime."
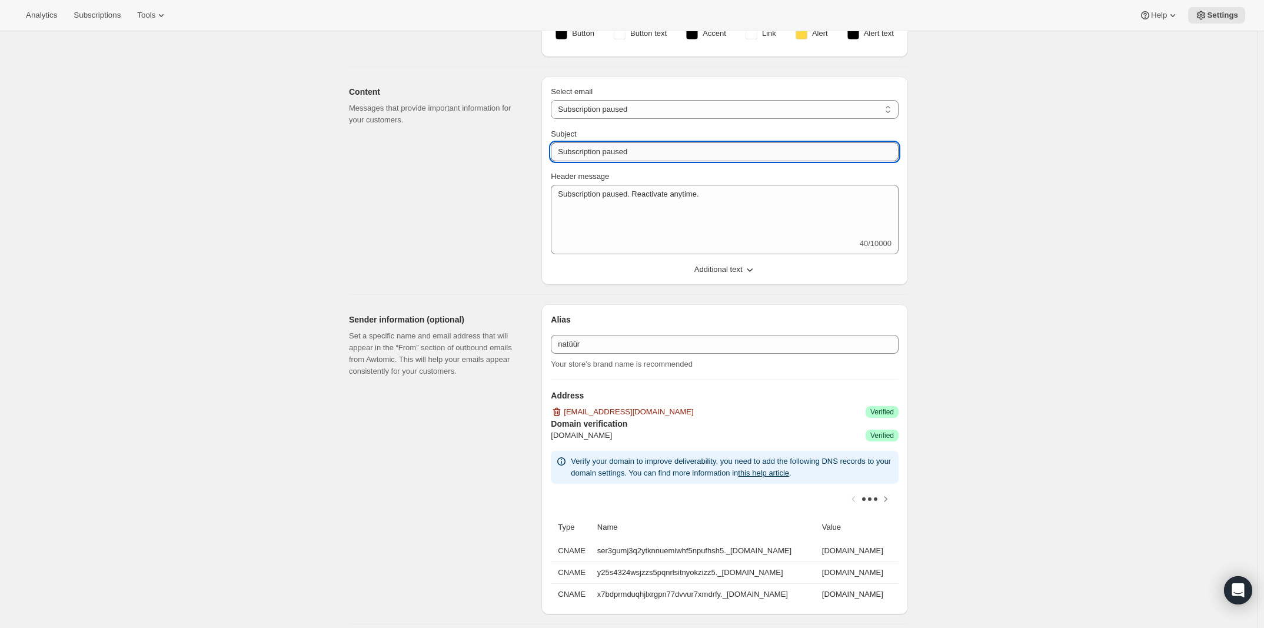
click at [633, 151] on input "Subscription paused" at bounding box center [725, 151] width 348 height 19
paste input "natüür Abonnement aktualisiert"
click at [635, 151] on input "natüür Abonnement aktualisiert" at bounding box center [725, 151] width 348 height 19
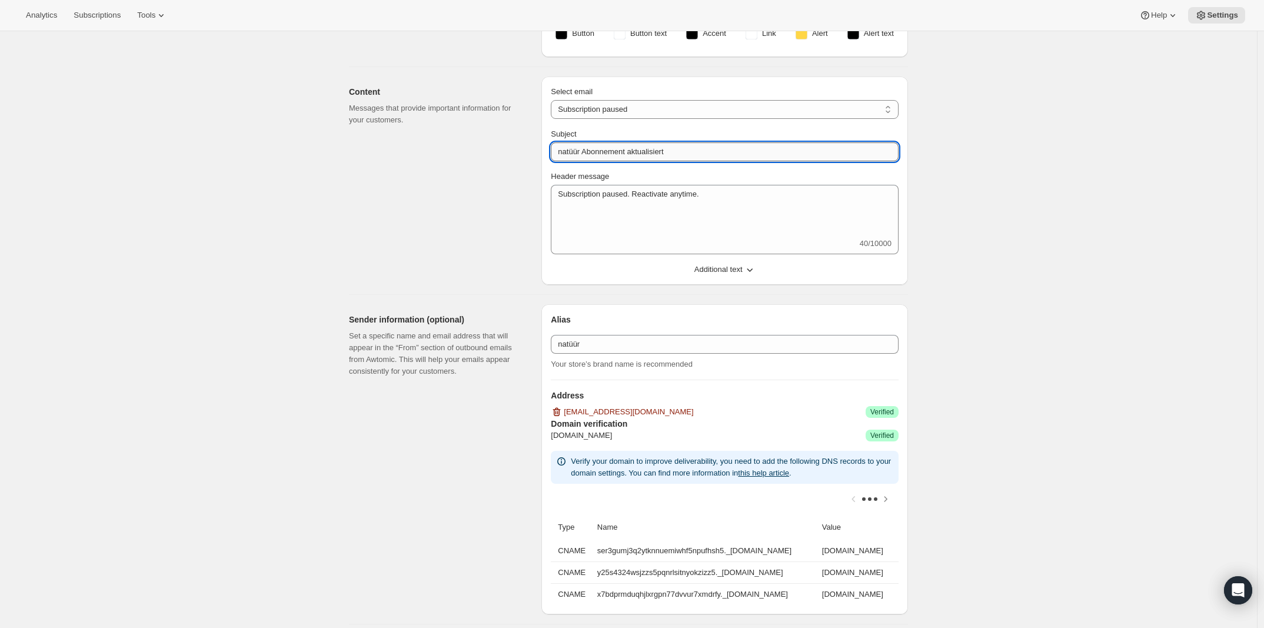
click at [659, 156] on input "natüür Abonnement aktualisiert" at bounding box center [725, 151] width 348 height 19
type input "natüür Abonnement pausiert"
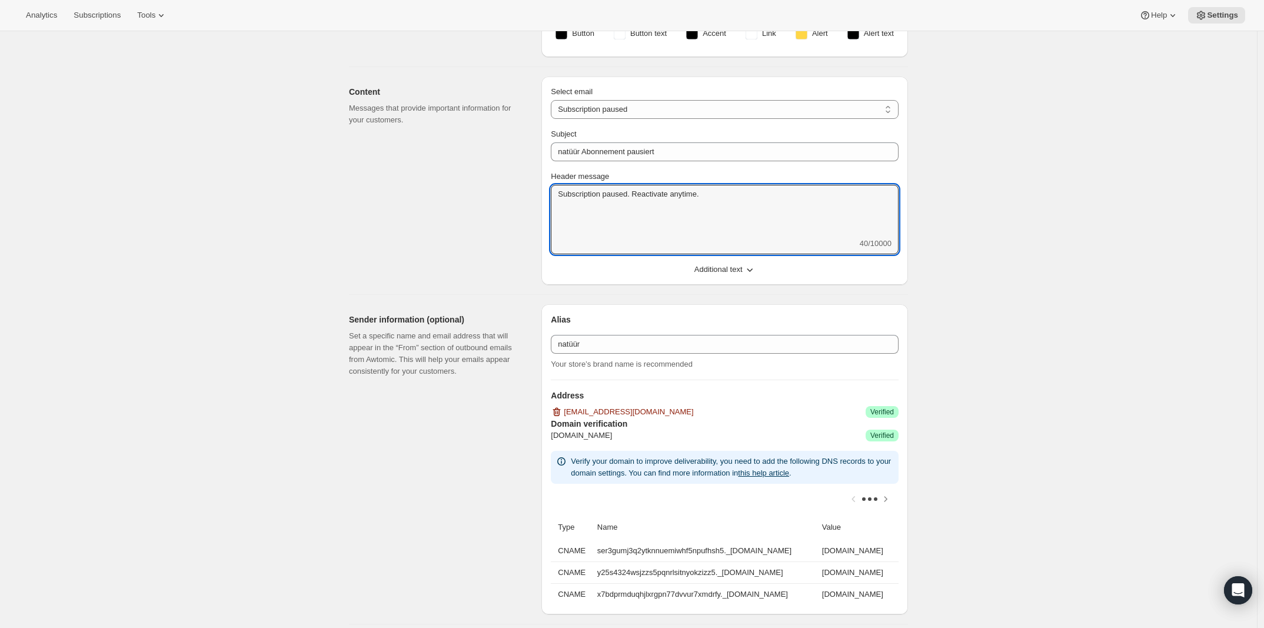
drag, startPoint x: 748, startPoint y: 213, endPoint x: 540, endPoint y: 178, distance: 210.1
click at [539, 179] on div "Content Messages that provide important information for your customers. Select …" at bounding box center [624, 176] width 569 height 218
paste textarea "Abonnement pausiert. Jederzeit reaktivieren"
type textarea "Abonnement pausiert. Jederzeit reaktivieren."
click at [592, 117] on select "New subscription Upcoming order Failed payment Delayed subscription (inventory …" at bounding box center [725, 109] width 348 height 19
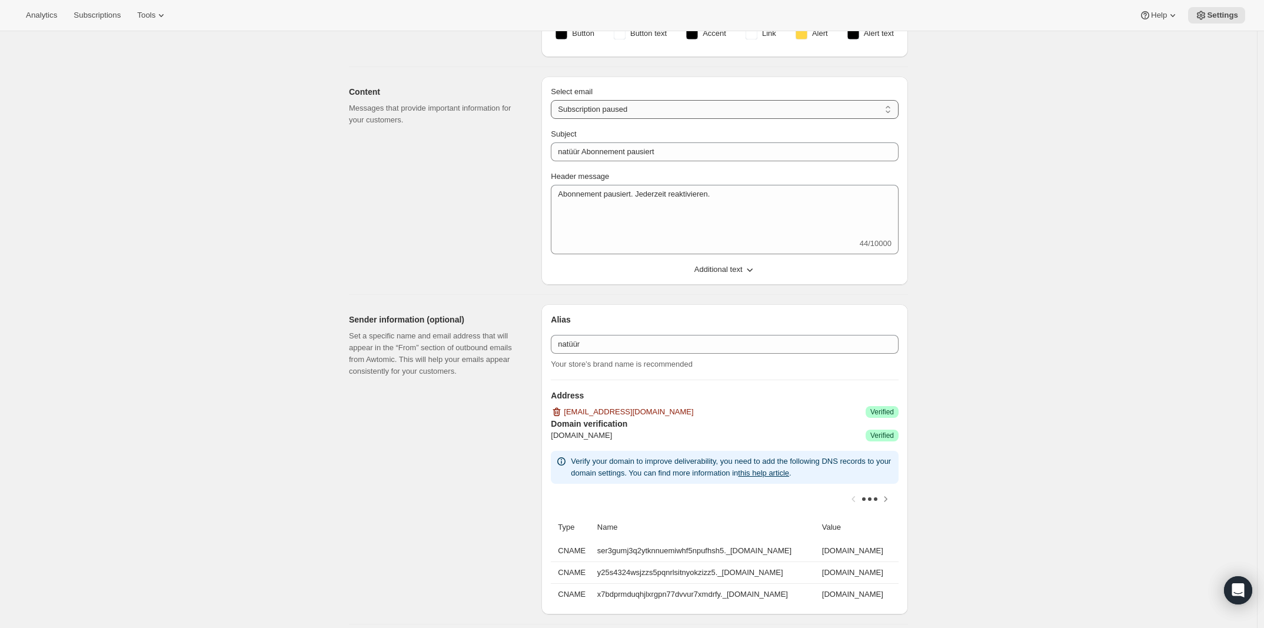
select select "cancelledMessage"
click at [554, 100] on select "New subscription Upcoming order Failed payment Delayed subscription (inventory …" at bounding box center [725, 109] width 348 height 19
type textarea "Subscription cancelled. Please reach out to reactivate."
click at [669, 156] on input "Subject" at bounding box center [725, 151] width 348 height 19
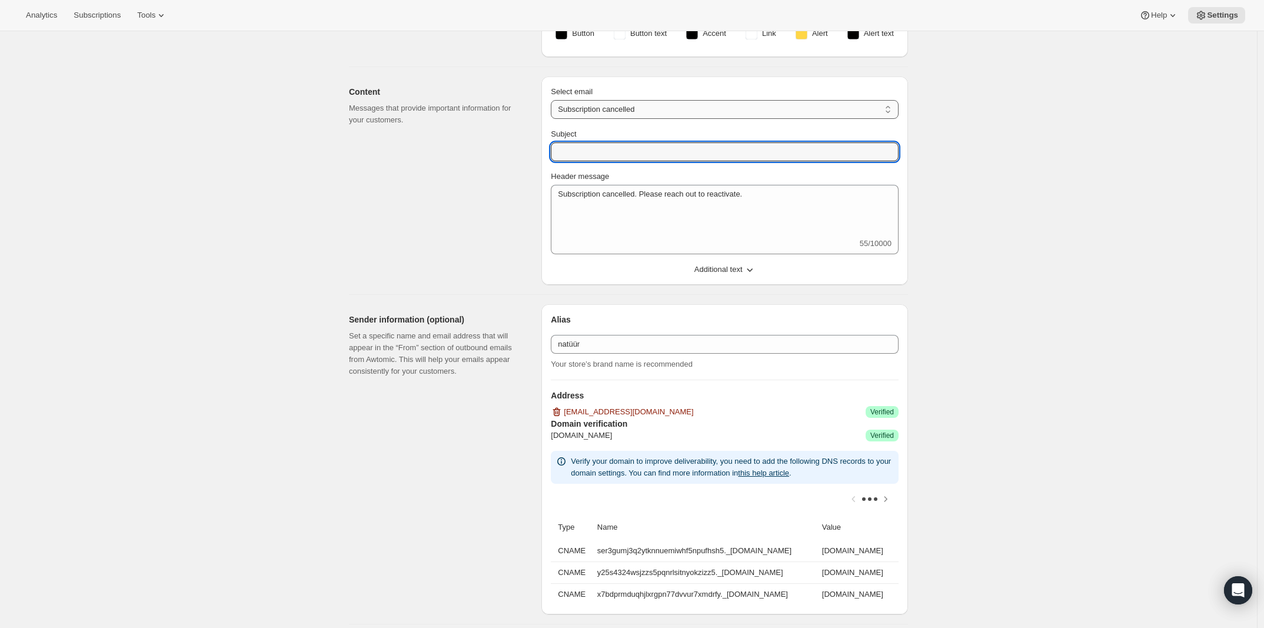
click at [618, 115] on select "New subscription Upcoming order Failed payment Delayed subscription (inventory …" at bounding box center [725, 109] width 348 height 19
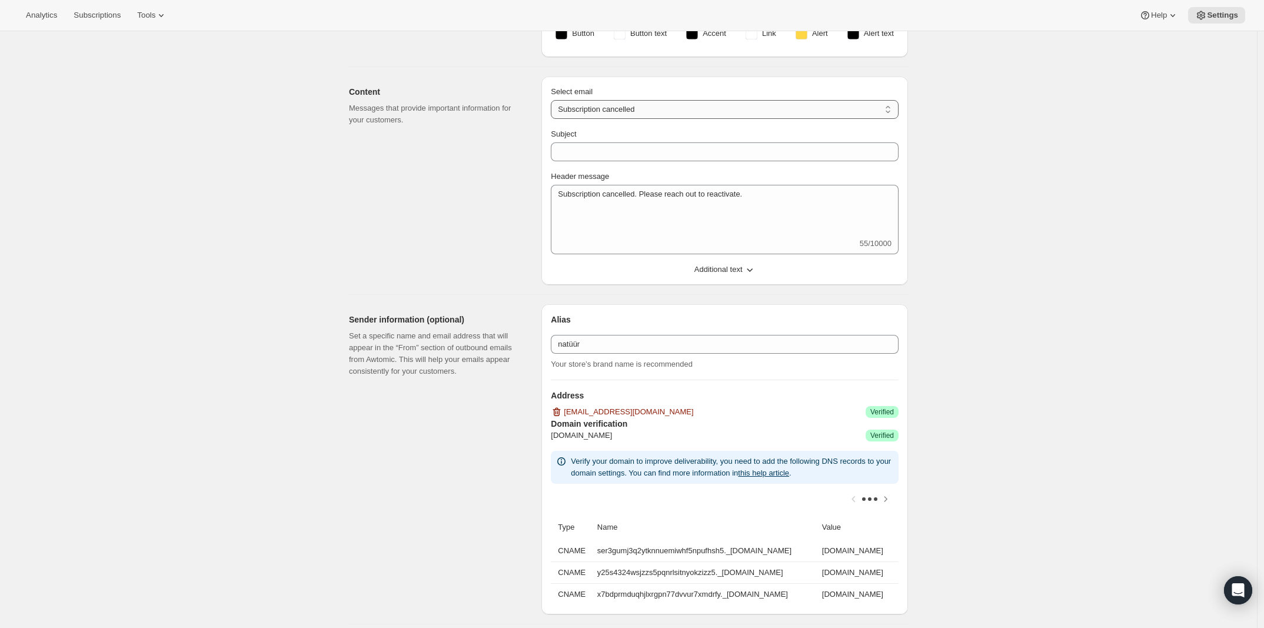
select select "subscriptionUpdatedMessage"
click at [554, 100] on select "New subscription Upcoming order Failed payment Delayed subscription (inventory …" at bounding box center [725, 109] width 348 height 19
type input "natüür Abonnement aktualisiert"
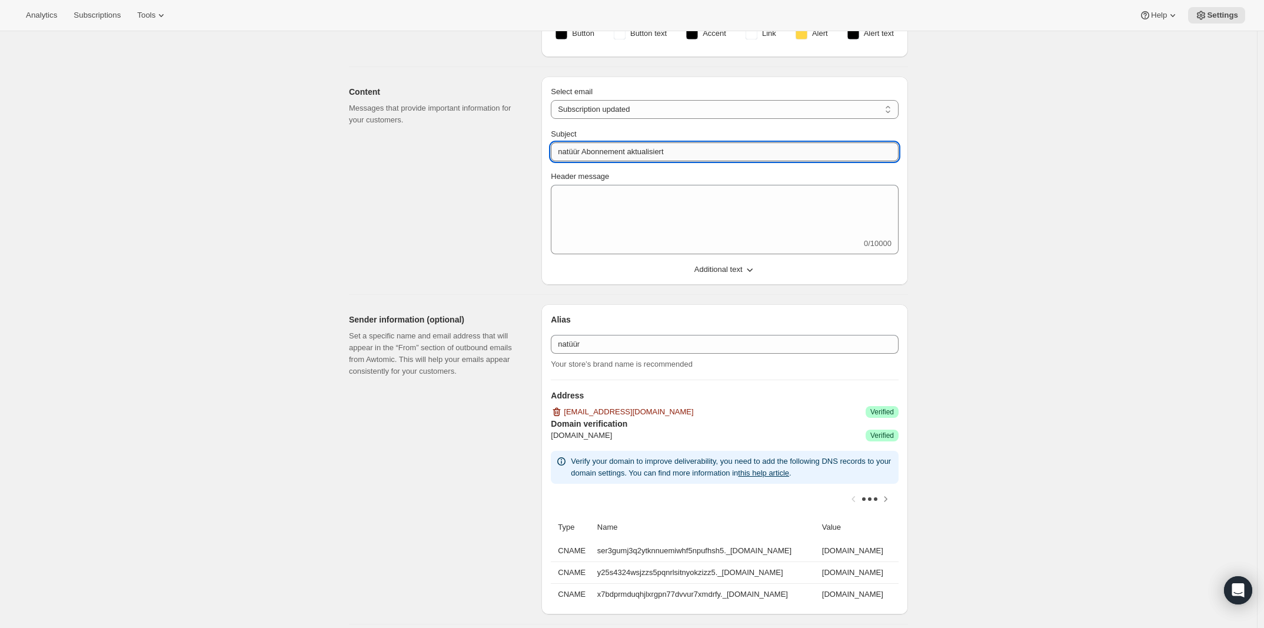
click at [653, 148] on input "natüür Abonnement aktualisiert" at bounding box center [725, 151] width 348 height 19
click at [642, 104] on select "New subscription Upcoming order Failed payment Delayed subscription (inventory …" at bounding box center [725, 109] width 348 height 19
select select "pausedMessage"
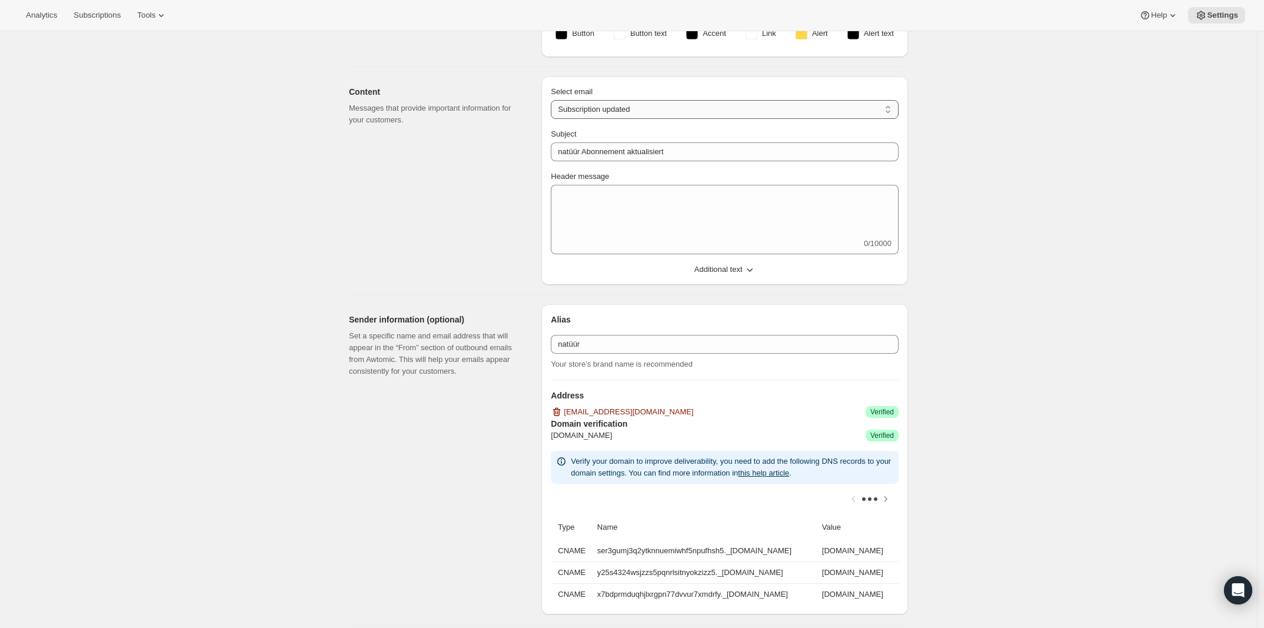
click at [554, 100] on select "New subscription Upcoming order Failed payment Delayed subscription (inventory …" at bounding box center [725, 109] width 348 height 19
type input "natüür Abonnement pausiert"
type textarea "Abonnement pausiert. Jederzeit reaktivieren."
click at [627, 111] on select "New subscription Upcoming order Failed payment Delayed subscription (inventory …" at bounding box center [725, 109] width 348 height 19
select select "cancelledMessage"
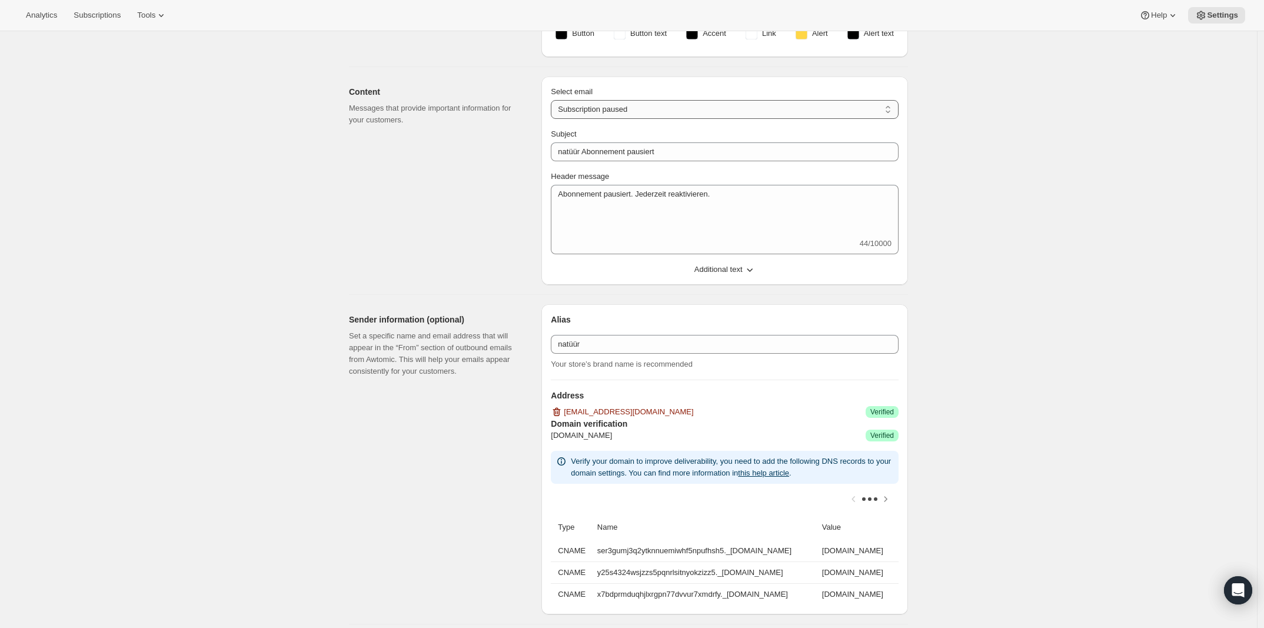
click at [554, 100] on select "New subscription Upcoming order Failed payment Delayed subscription (inventory …" at bounding box center [725, 109] width 348 height 19
type textarea "Subscription cancelled. Please reach out to reactivate."
click at [627, 145] on input "Subject" at bounding box center [725, 151] width 348 height 19
paste input "natüür Abonnement aktualisiert"
click at [650, 154] on input "natüür Abonnement aktualisiert" at bounding box center [725, 151] width 348 height 19
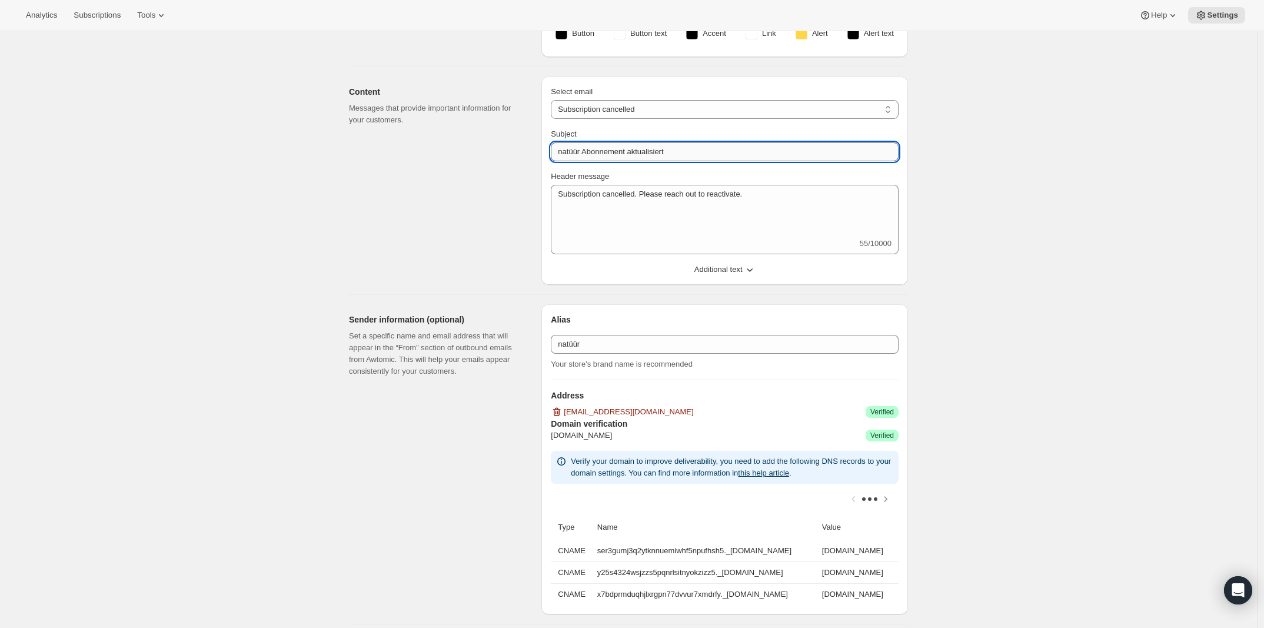
click at [650, 154] on input "natüür Abonnement aktualisiert" at bounding box center [725, 151] width 348 height 19
type input "natüür Abonnement stoniert"
click at [659, 96] on div "Select email" at bounding box center [725, 92] width 348 height 12
click at [653, 105] on select "New subscription Upcoming order Failed payment Delayed subscription (inventory …" at bounding box center [725, 109] width 348 height 19
select select "reactivatedMessage"
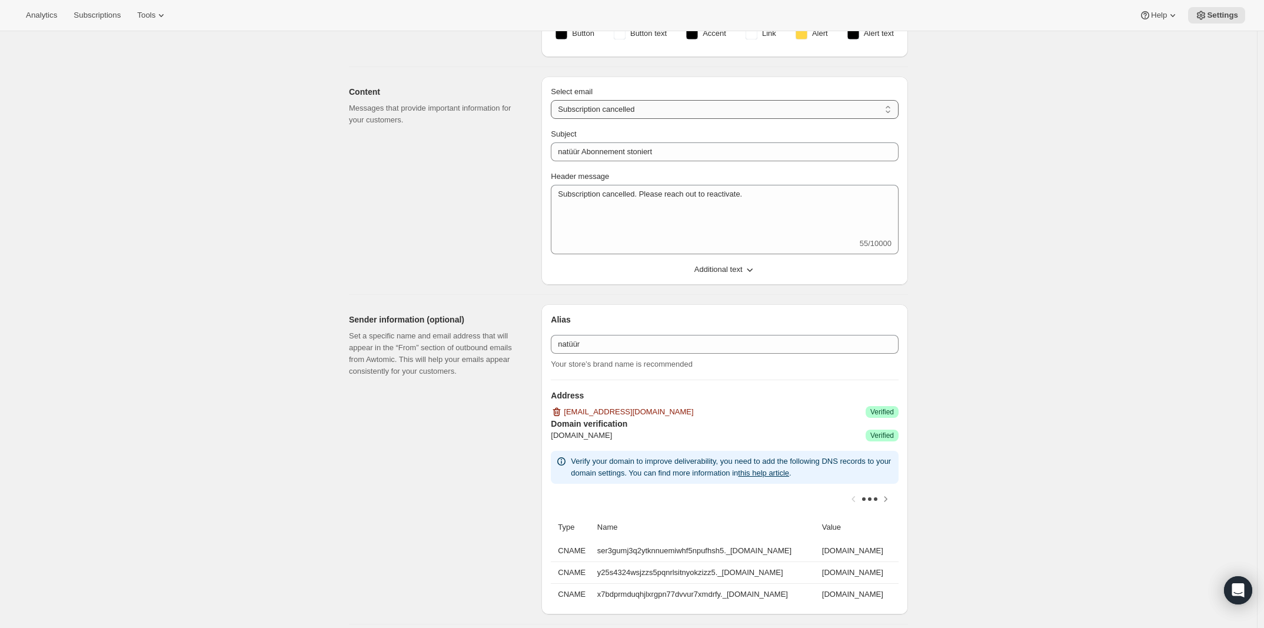
click at [554, 100] on select "New subscription Upcoming order Failed payment Delayed subscription (inventory …" at bounding box center [725, 109] width 348 height 19
type input "Subscription updated"
type textarea "Welcome back! We're excited to continue your subscription."
click at [623, 154] on input "Subscription updated" at bounding box center [725, 151] width 348 height 19
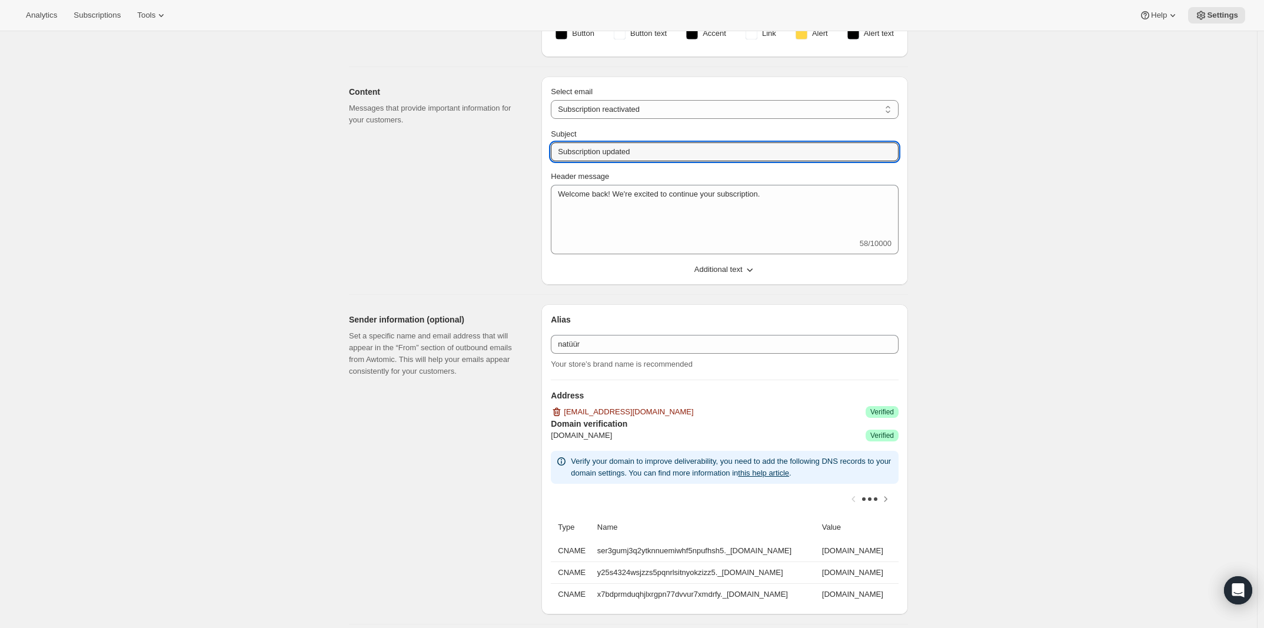
drag, startPoint x: 623, startPoint y: 154, endPoint x: 660, endPoint y: 162, distance: 38.1
click at [623, 154] on input "Subscription updated" at bounding box center [725, 151] width 348 height 19
paste input "natüür Abonnement aktualisiert"
click at [665, 152] on input "natüür Abonnement aktualisiert" at bounding box center [725, 151] width 348 height 19
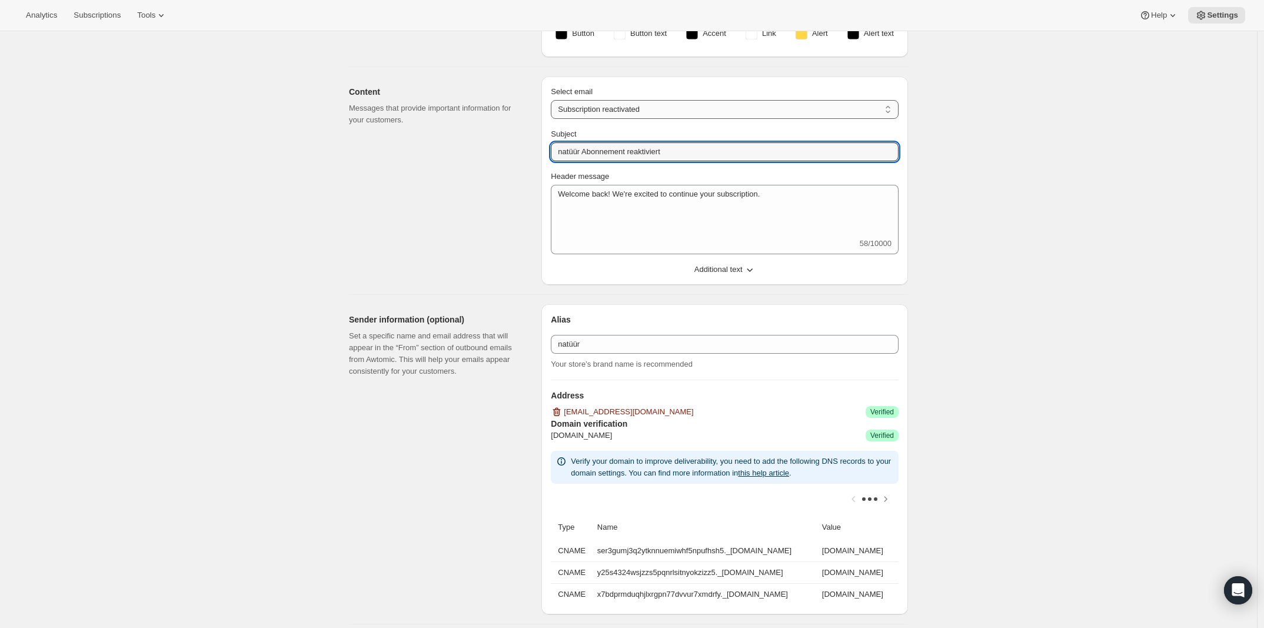
type input "natüür Abonnement reaktiviert"
click at [636, 113] on select "New subscription Upcoming order Failed payment Delayed subscription (inventory …" at bounding box center [725, 109] width 348 height 19
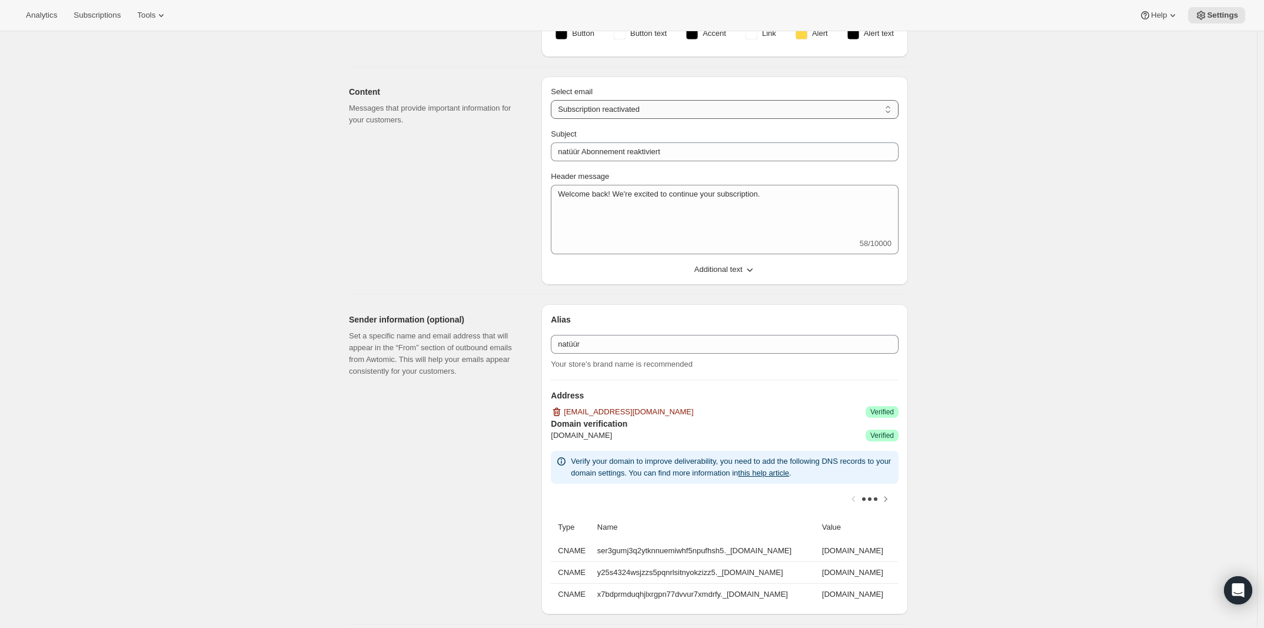
select select "giftedMessage"
click at [554, 100] on select "New subscription Upcoming order Failed payment Delayed subscription (inventory …" at bounding box center [725, 109] width 348 height 19
type input "You have been gifted a subscription"
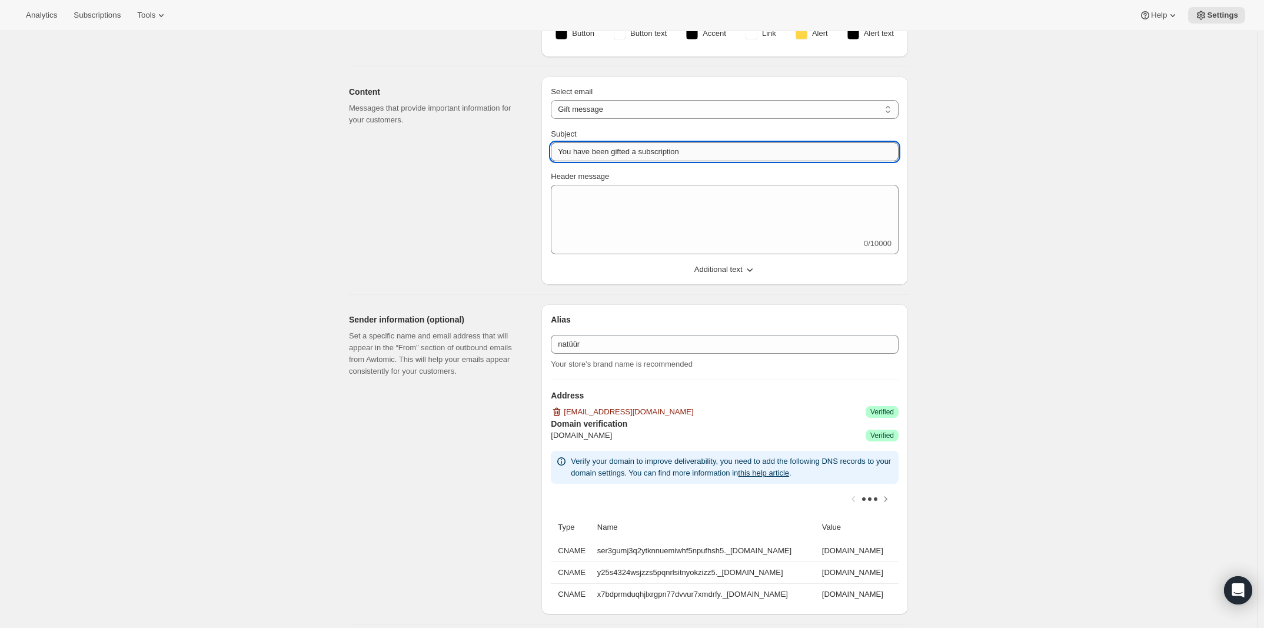
click at [643, 157] on input "You have been gifted a subscription" at bounding box center [725, 151] width 348 height 19
drag, startPoint x: 643, startPoint y: 157, endPoint x: 1120, endPoint y: 187, distance: 477.8
click at [643, 156] on input "You have been gifted a subscription" at bounding box center [725, 151] width 348 height 19
paste input "Sie haben ein Abonnement geschenkt bekomme"
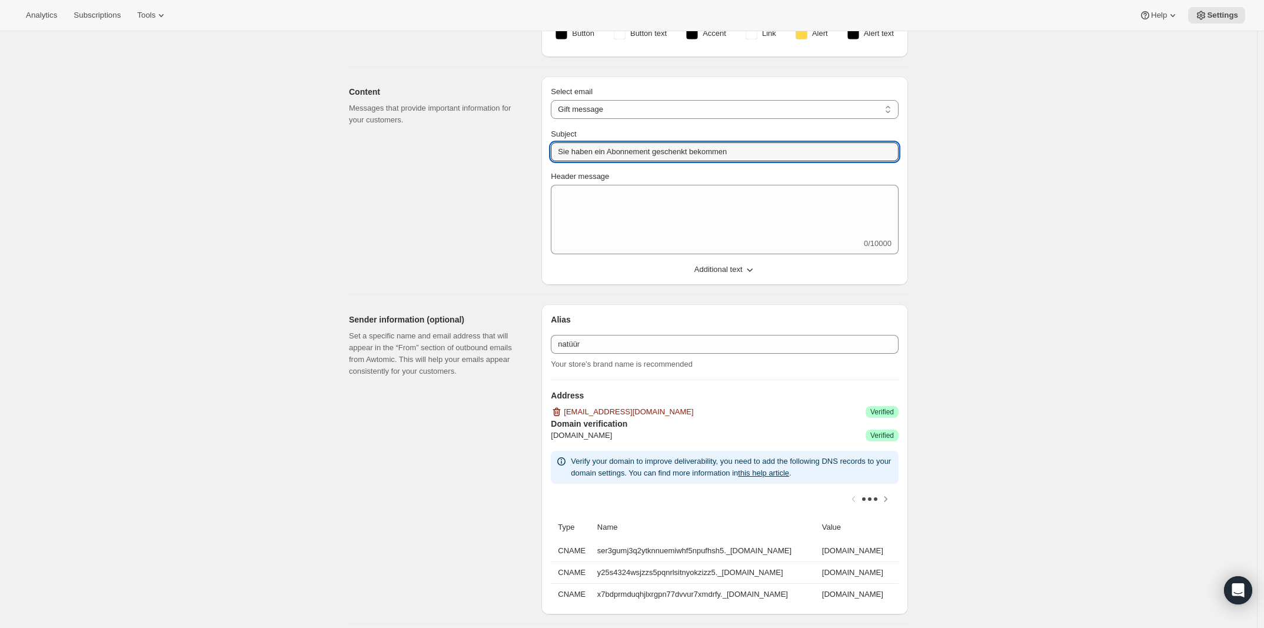
drag, startPoint x: 619, startPoint y: 151, endPoint x: 638, endPoint y: 163, distance: 22.7
click at [619, 151] on input "Sie haben ein Abonnement geschenkt bekommen" at bounding box center [725, 151] width 348 height 19
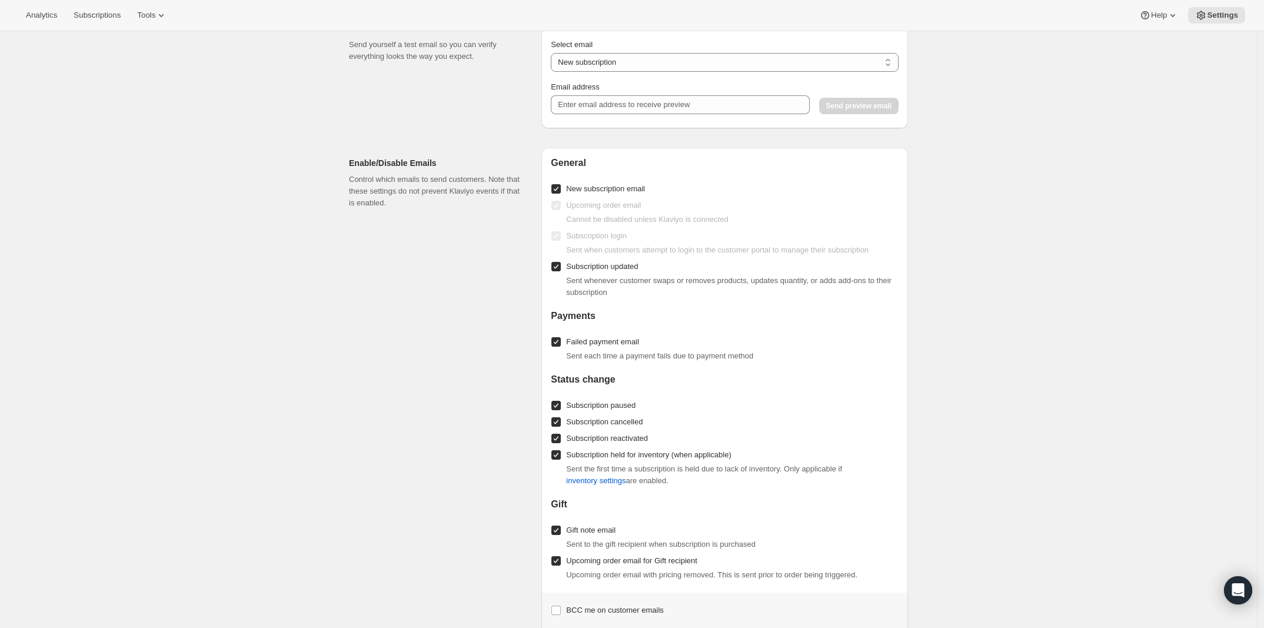
scroll to position [917, 0]
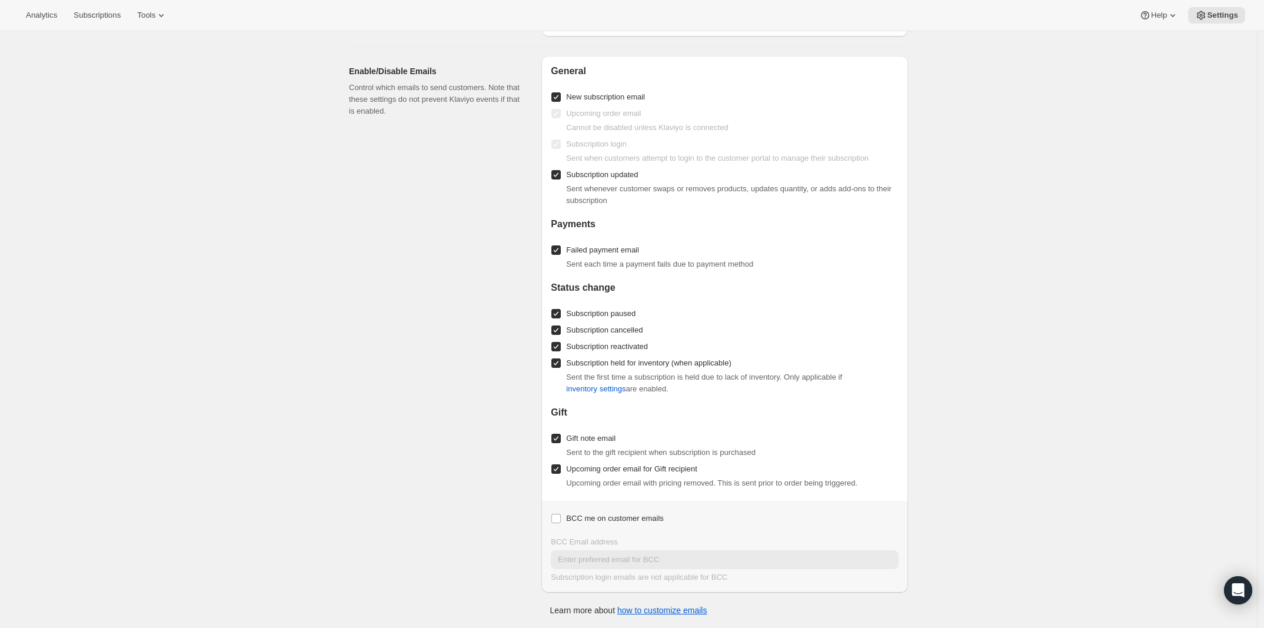
type input "Sie haben ein natüür Abonnement geschenkt bekommen"
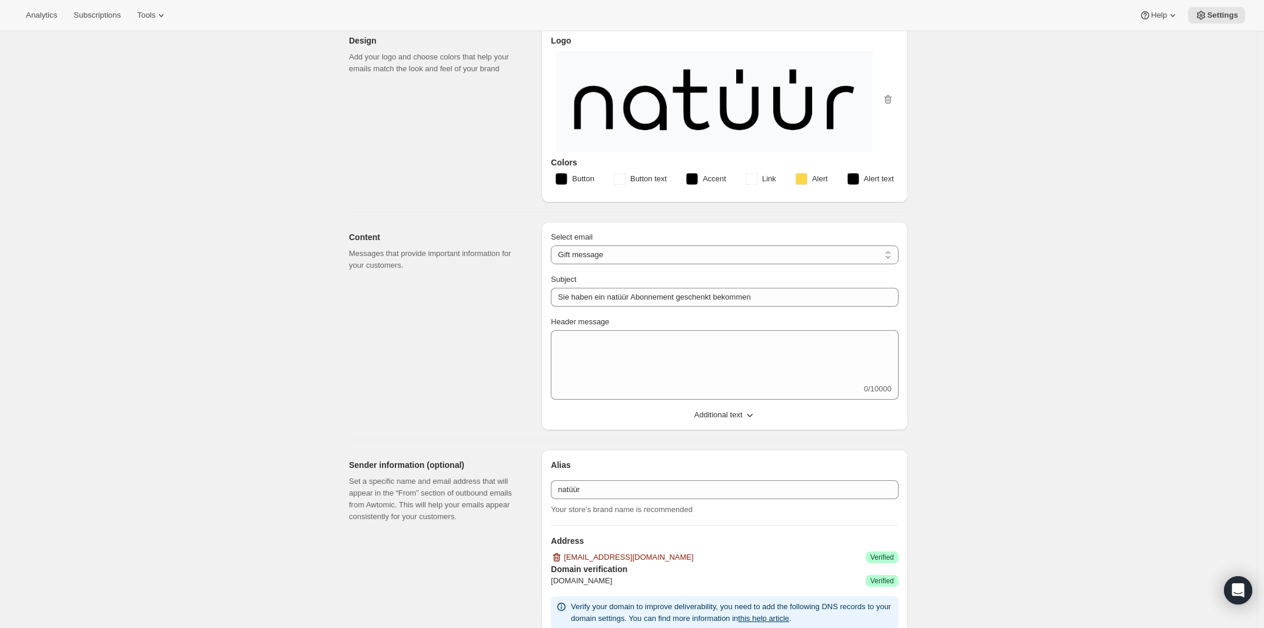
scroll to position [0, 0]
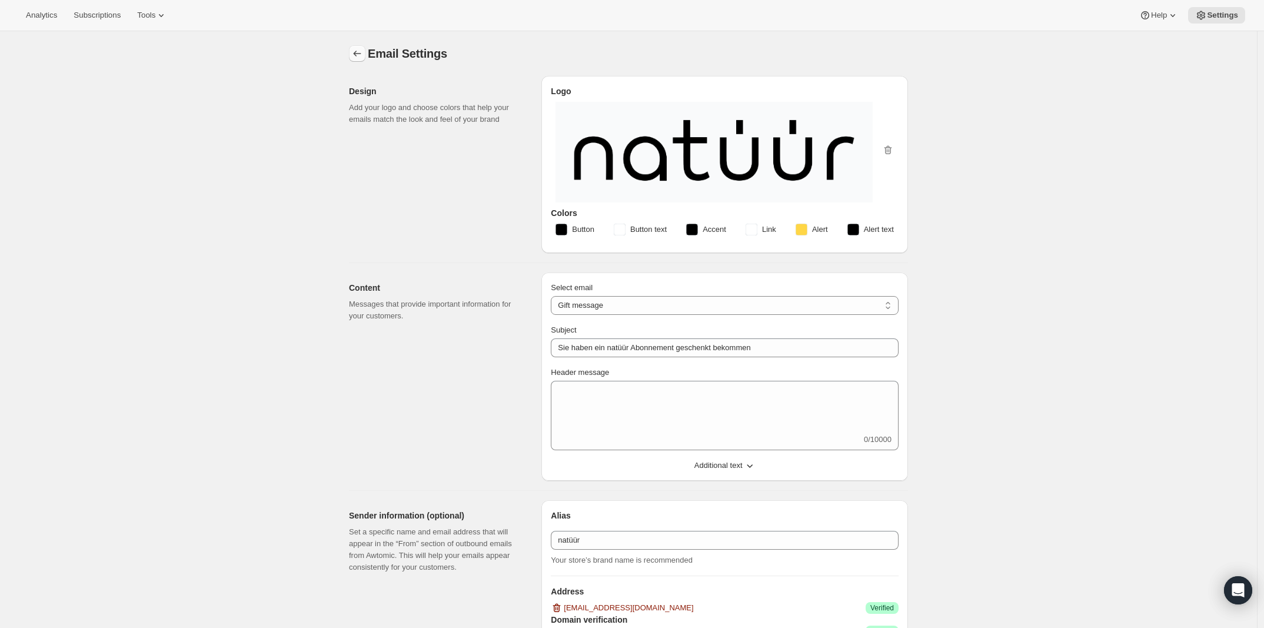
click at [362, 52] on icon "Settings" at bounding box center [357, 54] width 12 height 12
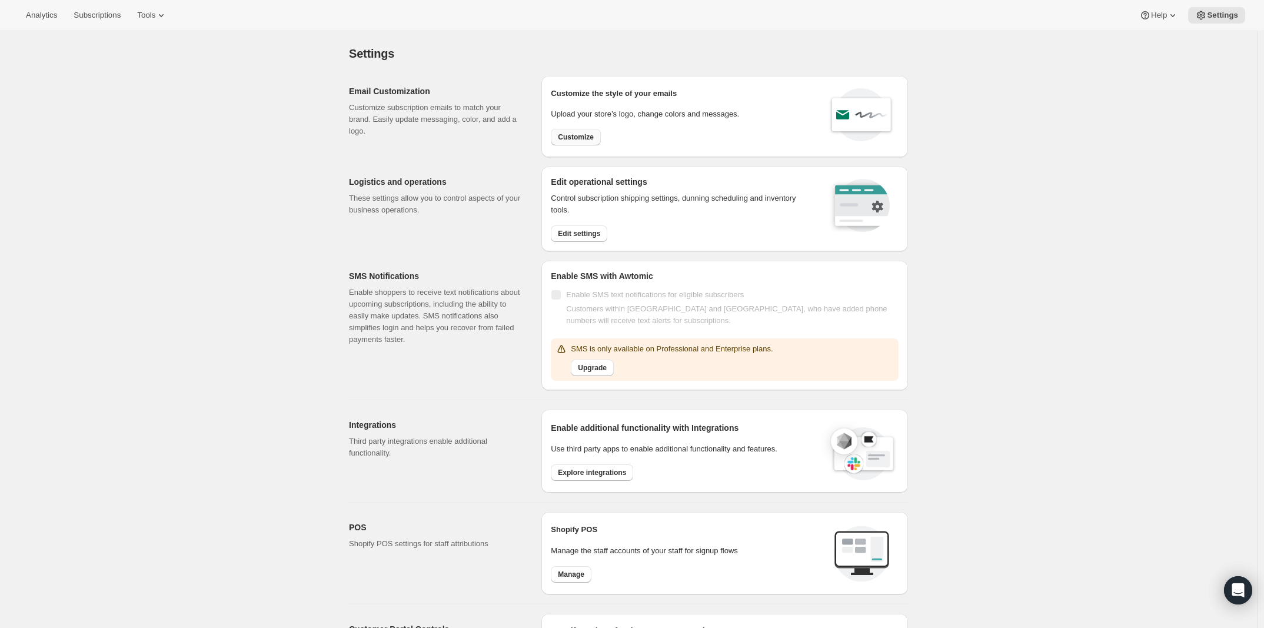
click at [586, 135] on span "Customize" at bounding box center [576, 136] width 36 height 9
select select "subscriptionMessage"
select select "5"
select select "15"
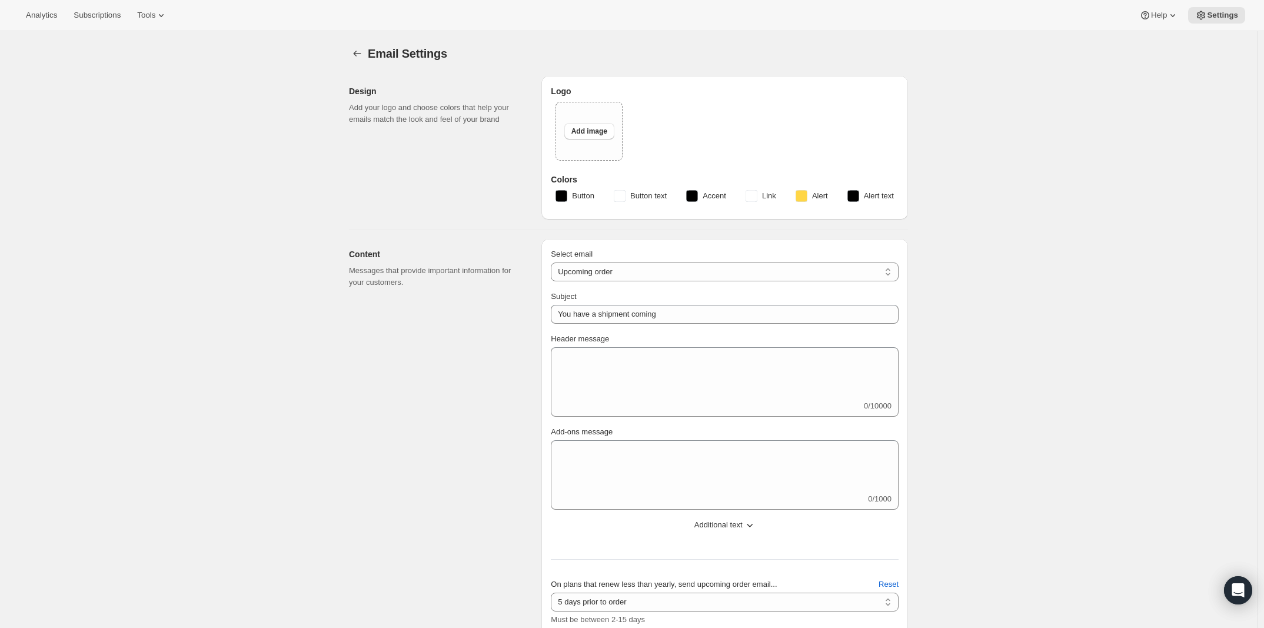
type input "Ihr natüür Abonnement kommt bald"
type input "natüür"
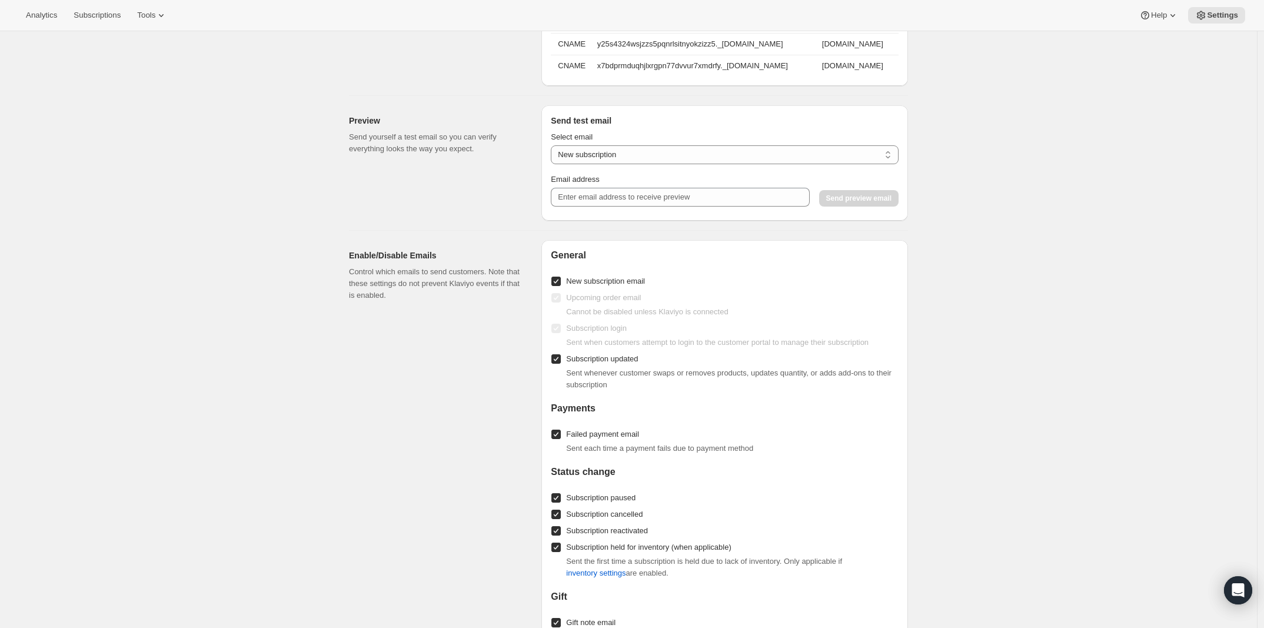
scroll to position [1199, 0]
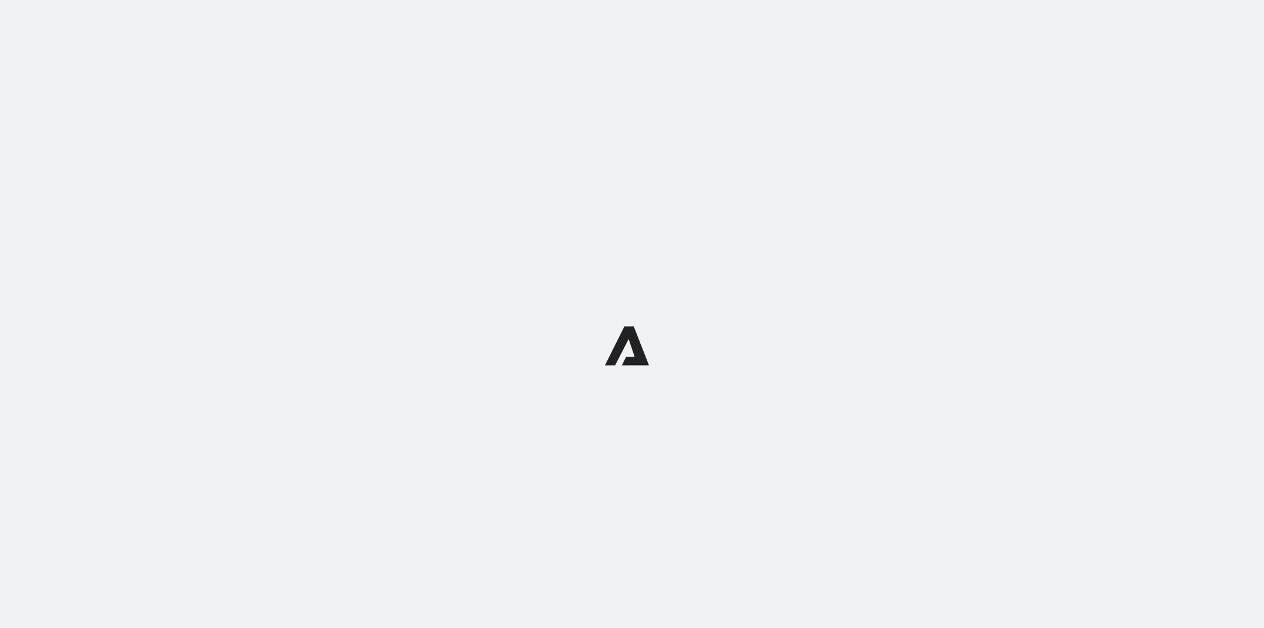
select select "subscriptionMessage"
select select "5"
select select "15"
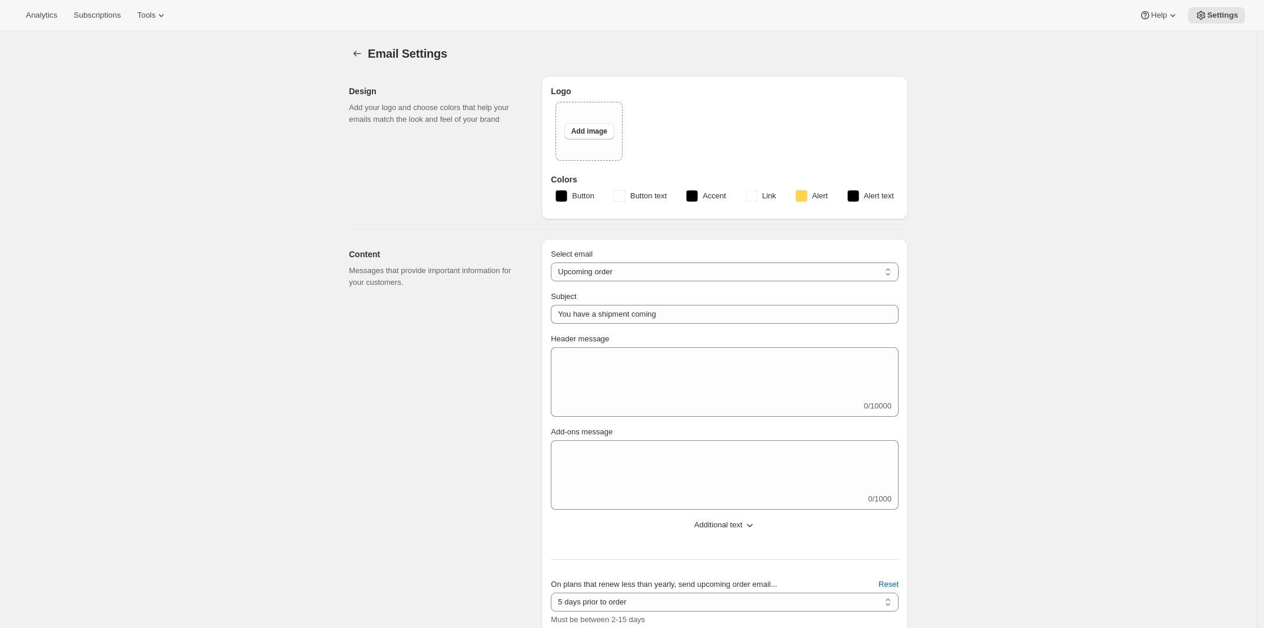
type input "Ihr natüür Abonnement kommt bald"
type input "natüür"
